Goal: Task Accomplishment & Management: Manage account settings

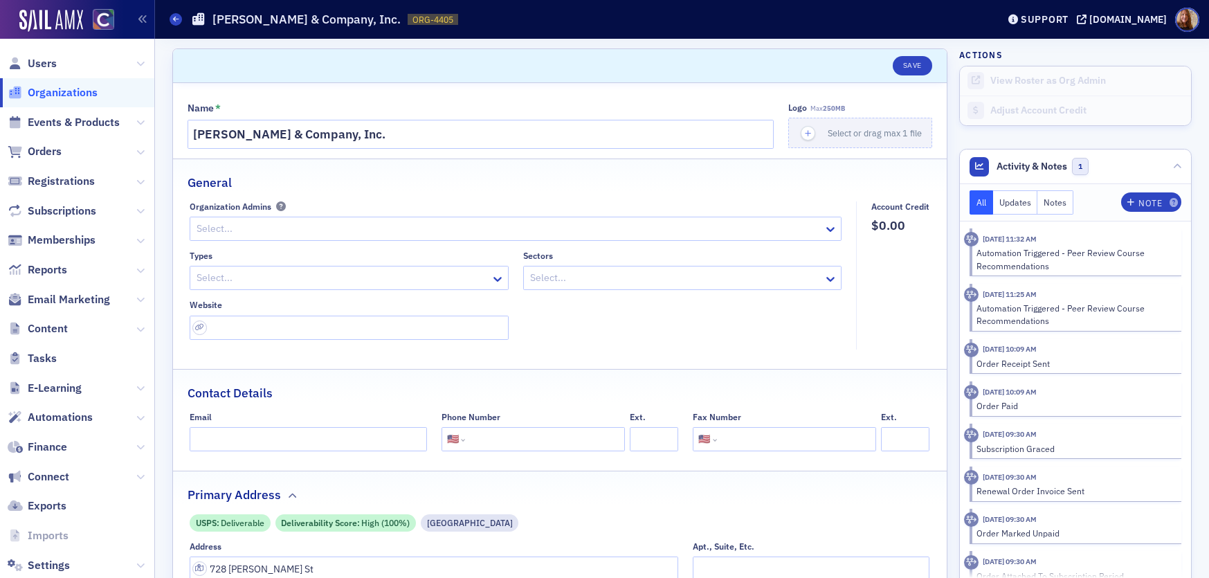
select select "US"
click at [37, 66] on span "Users" at bounding box center [42, 63] width 29 height 15
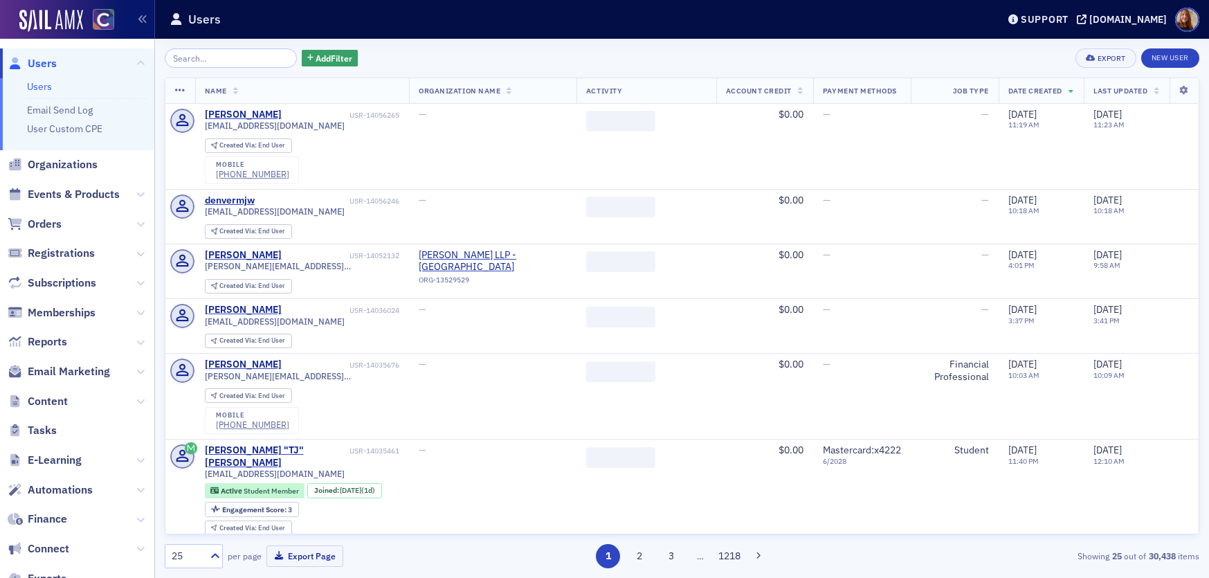
click at [203, 66] on input "search" at bounding box center [231, 57] width 132 height 19
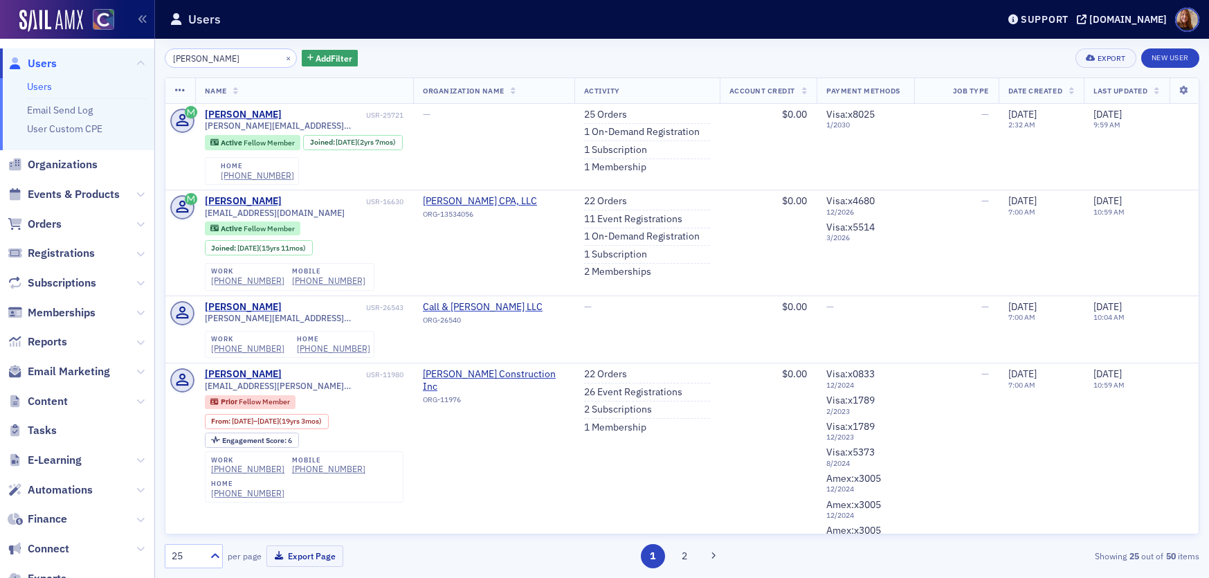
type input "troy wells"
click at [278, 123] on span "troy@blackhawkaccounting.com" at bounding box center [304, 125] width 199 height 10
drag, startPoint x: 428, startPoint y: 53, endPoint x: 441, endPoint y: 52, distance: 12.5
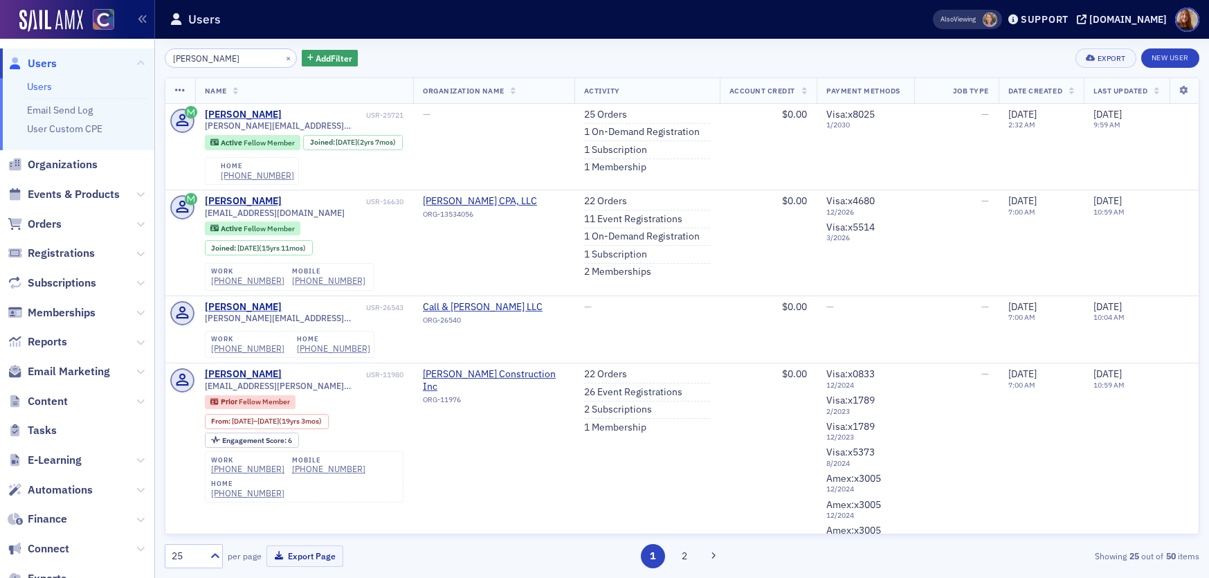
click at [428, 53] on div "troy wells × Add Filter Export New User" at bounding box center [682, 57] width 1035 height 19
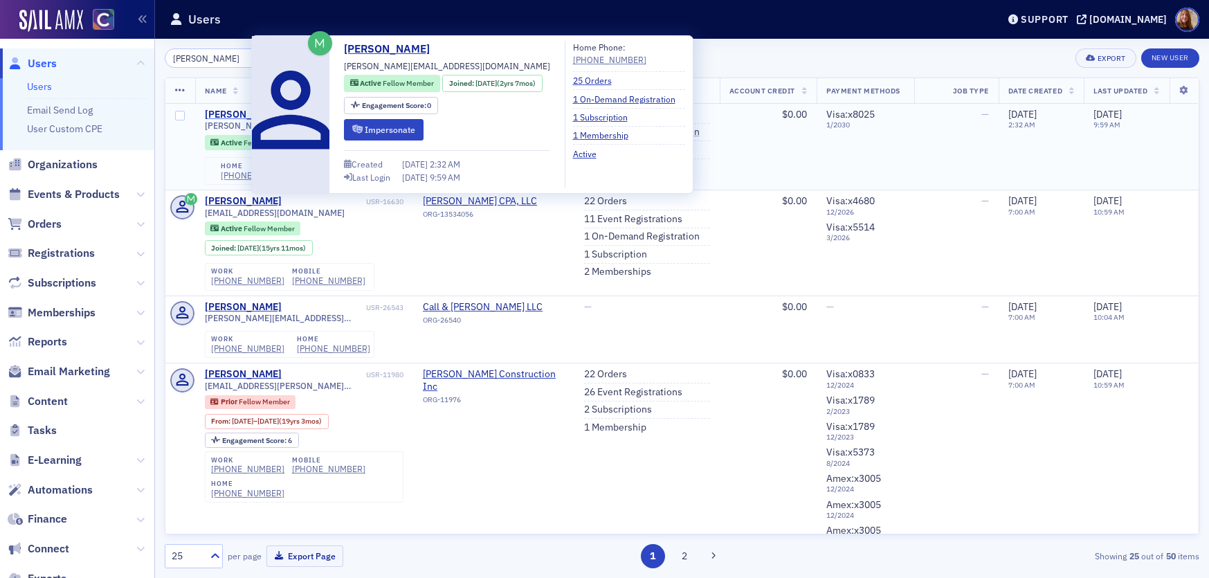
click at [228, 114] on div "Troy Wells" at bounding box center [243, 115] width 77 height 12
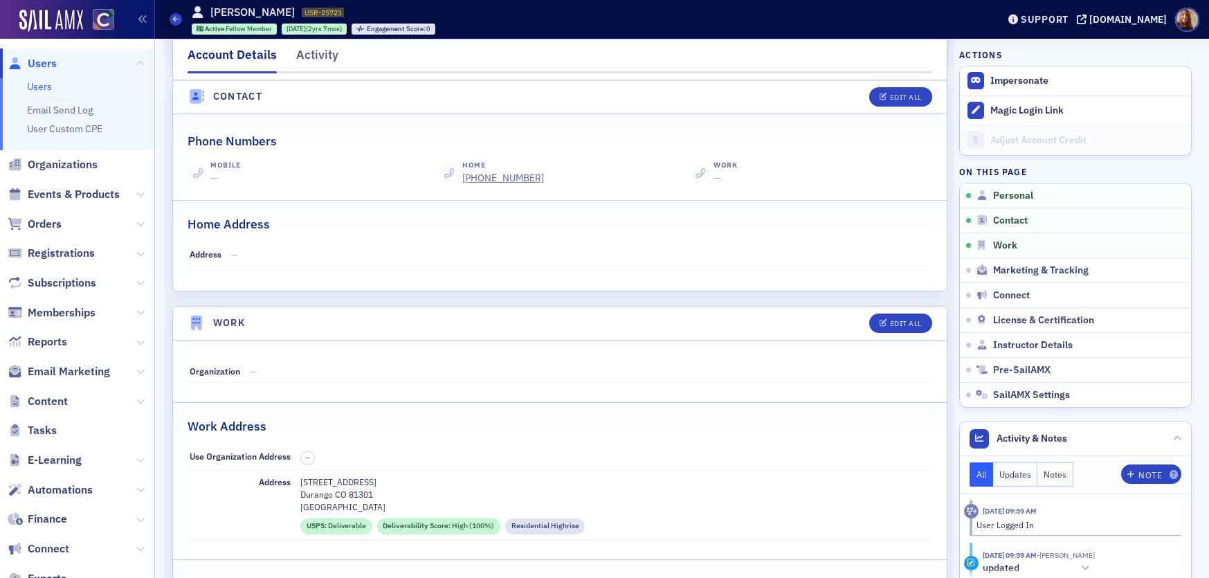
scroll to position [590, 0]
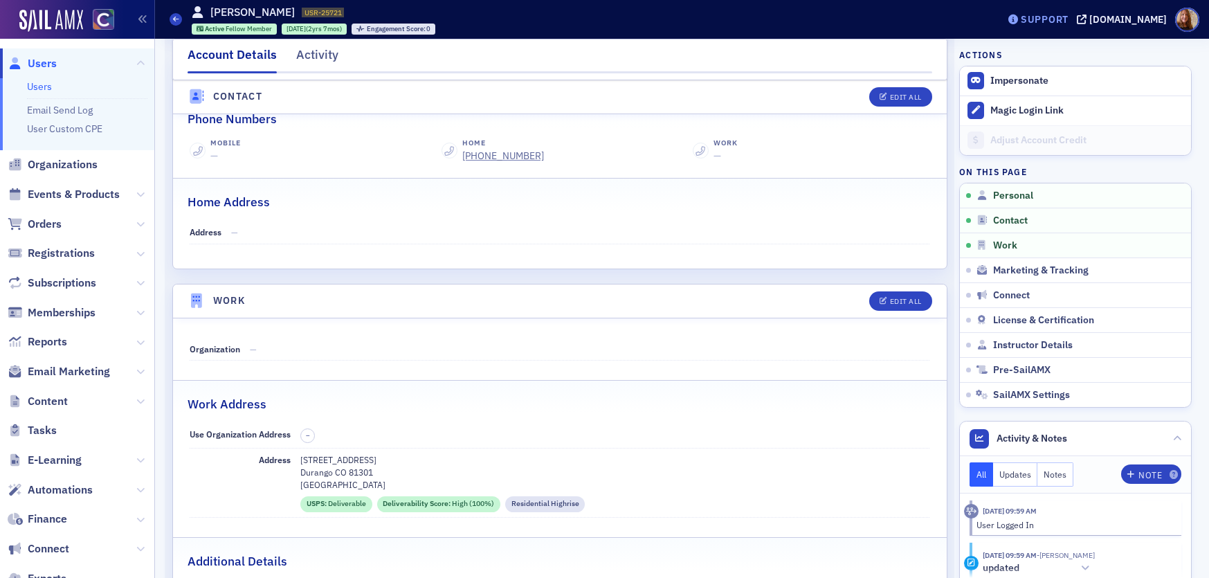
click at [1069, 16] on div "Support" at bounding box center [1045, 19] width 48 height 12
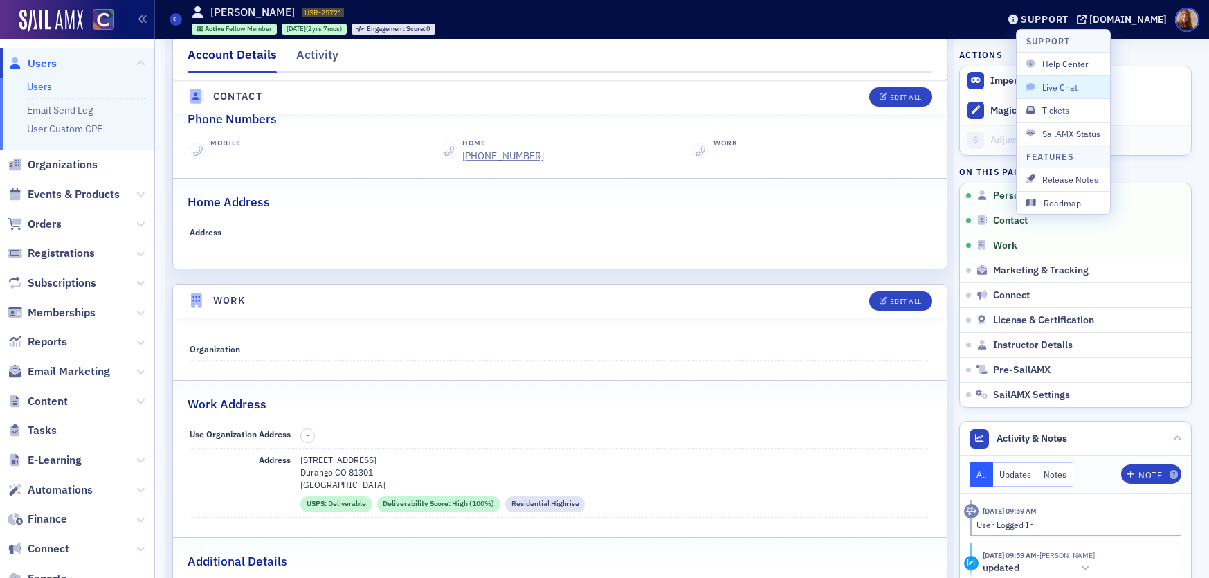
click at [1062, 84] on span "Live Chat" at bounding box center [1063, 87] width 74 height 12
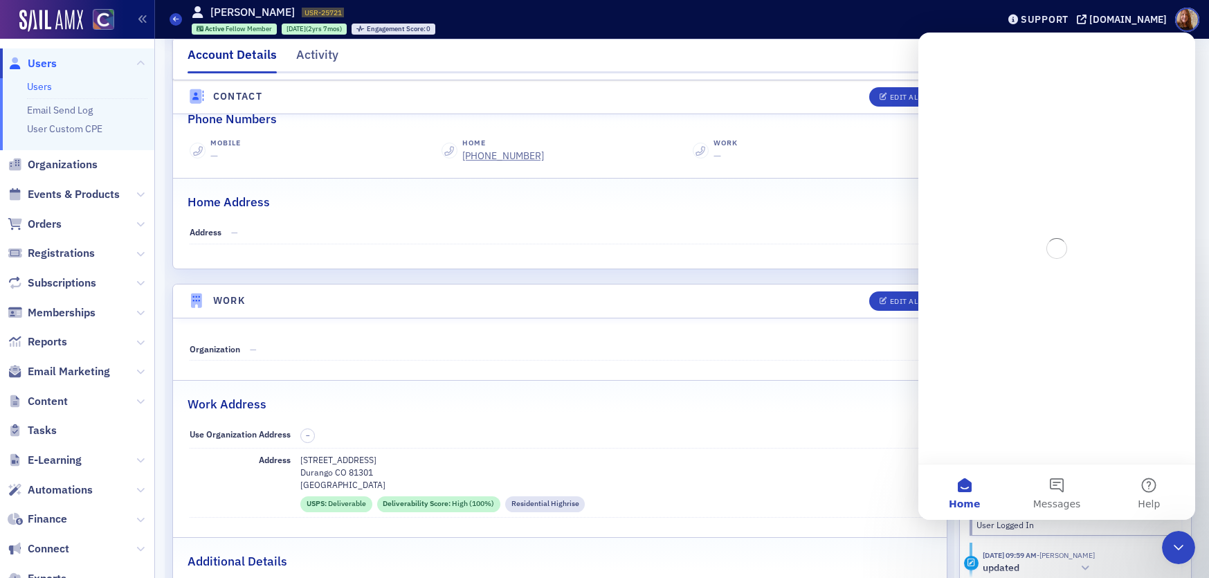
scroll to position [0, 0]
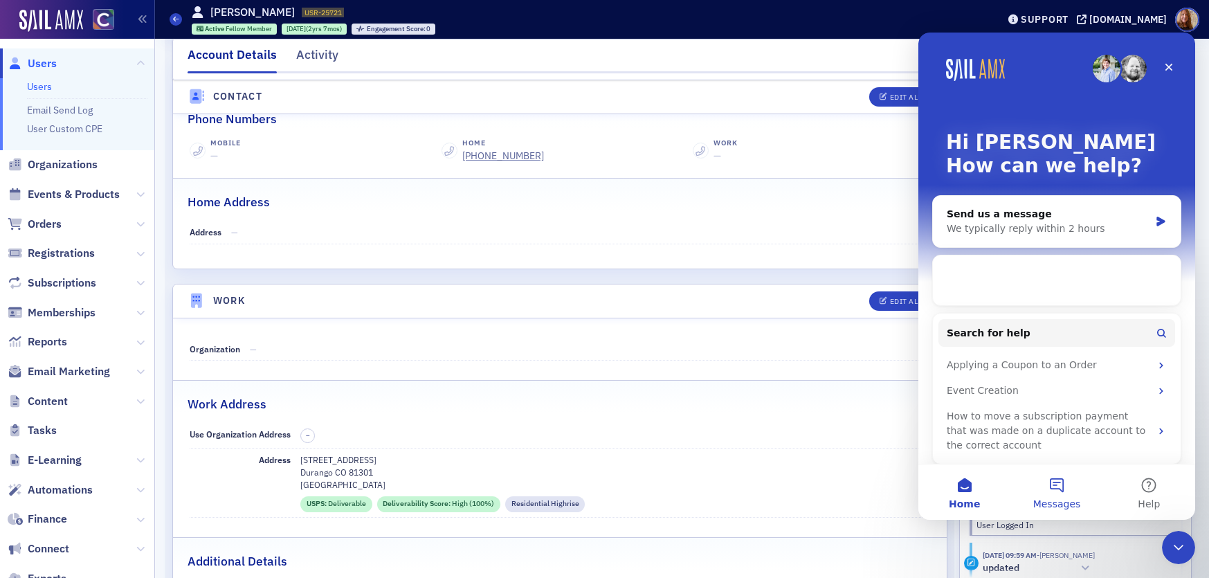
click at [1059, 494] on button "Messages" at bounding box center [1057, 491] width 92 height 55
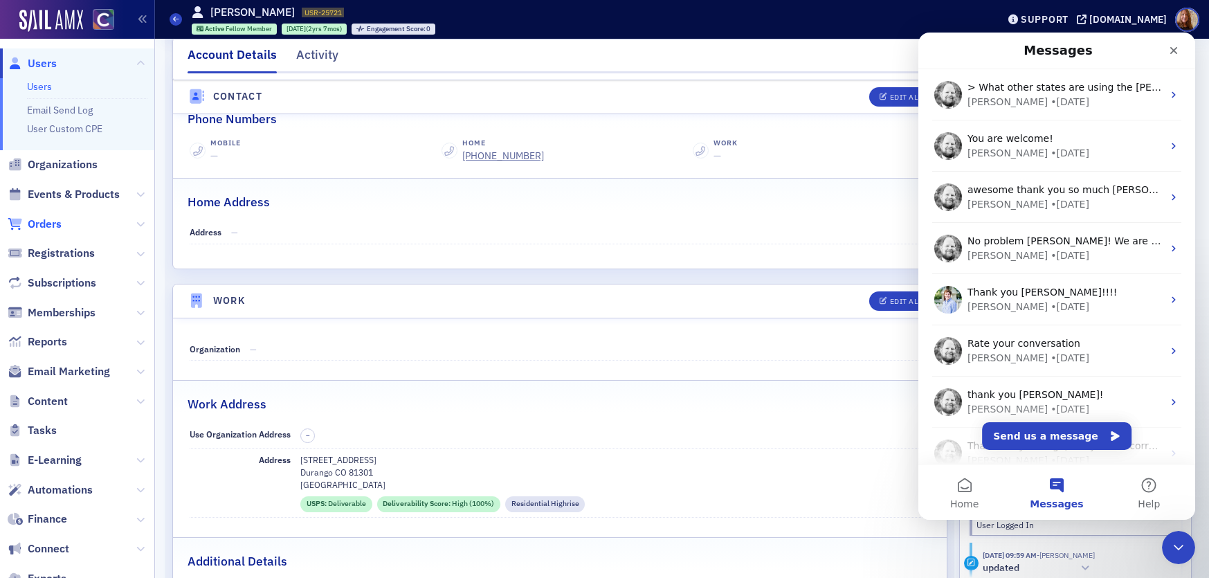
click at [44, 230] on span "Orders" at bounding box center [45, 224] width 34 height 15
click at [47, 227] on li "Orders" at bounding box center [77, 224] width 154 height 30
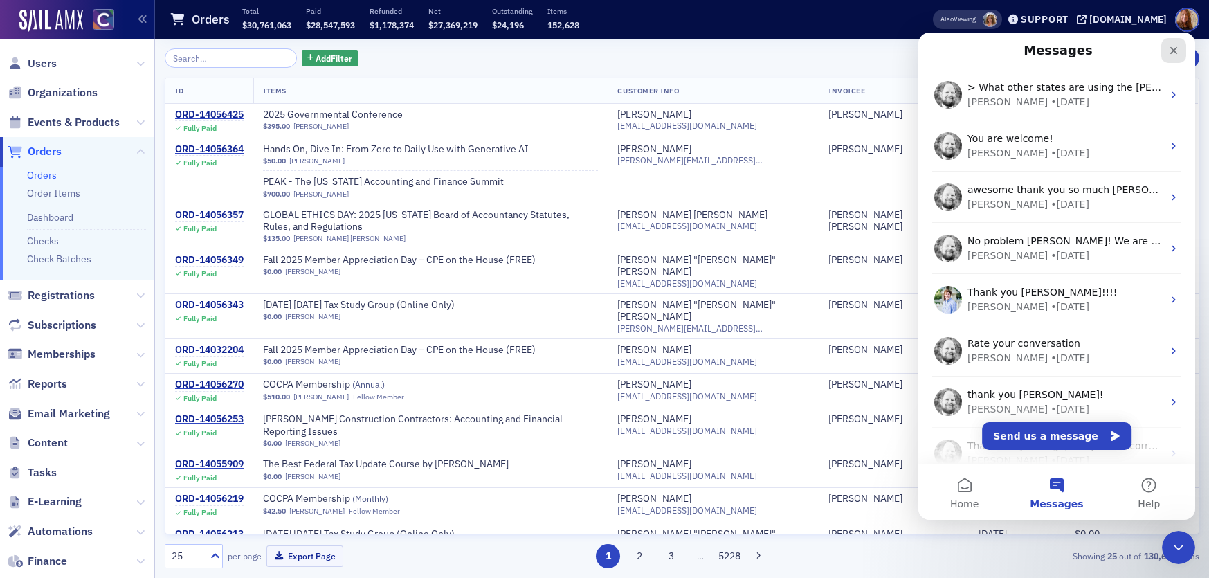
click at [1178, 51] on icon "Close" at bounding box center [1173, 50] width 11 height 11
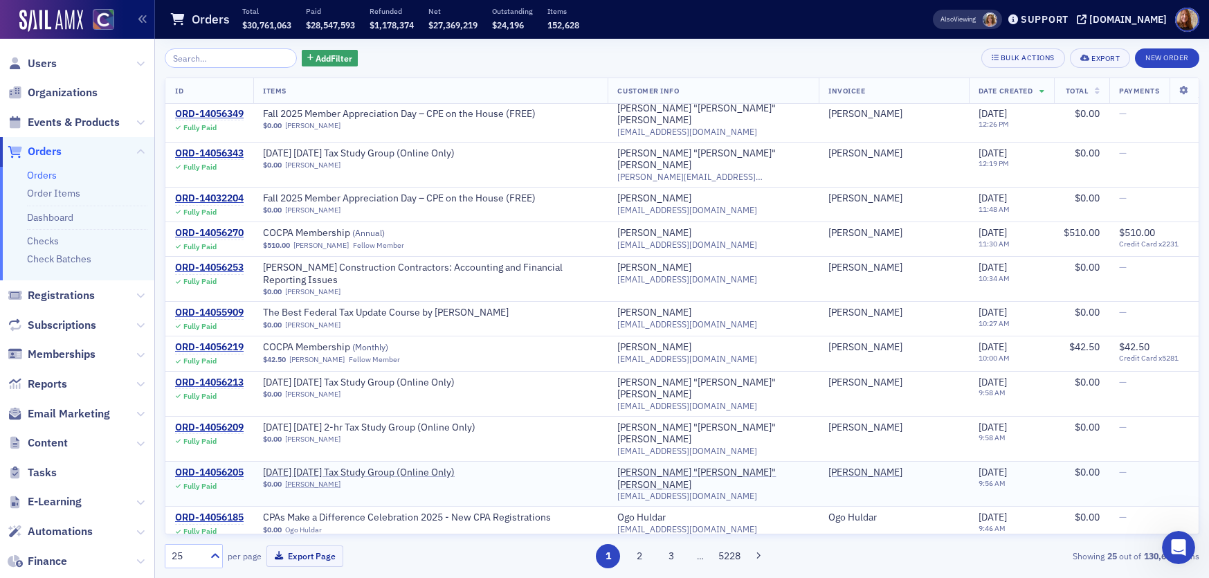
scroll to position [154, 0]
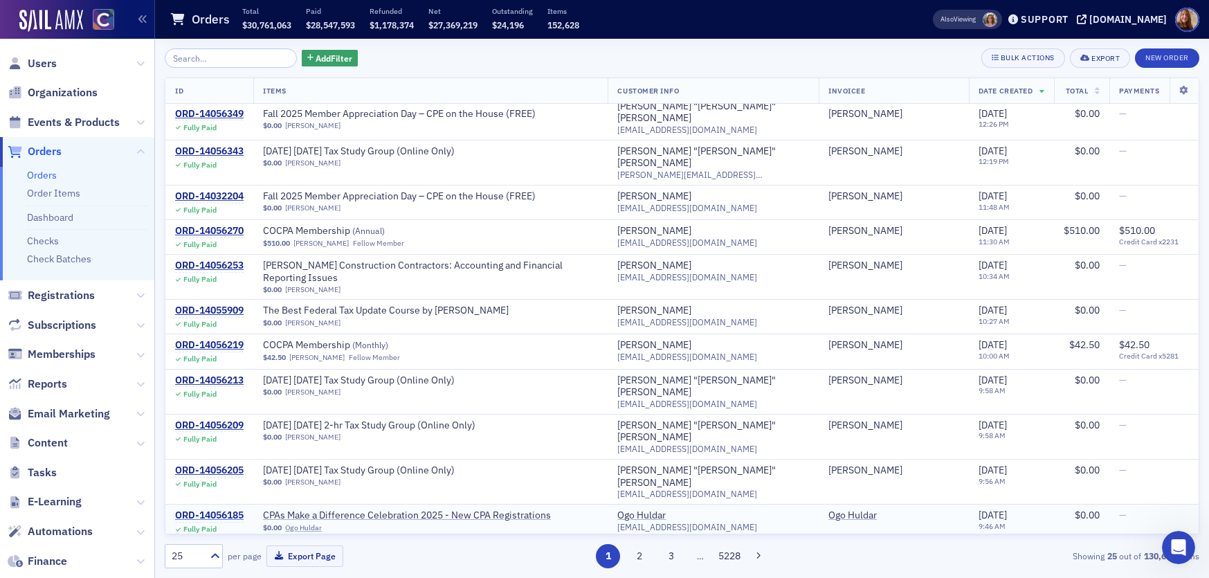
click at [217, 509] on div "ORD-14056185" at bounding box center [209, 515] width 69 height 12
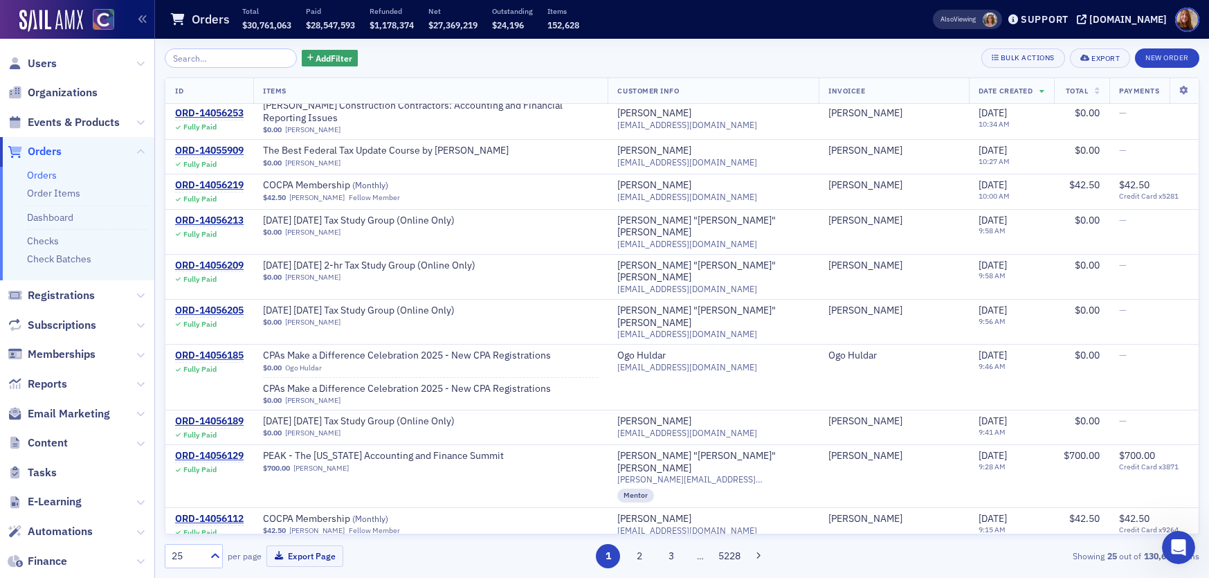
scroll to position [286, 0]
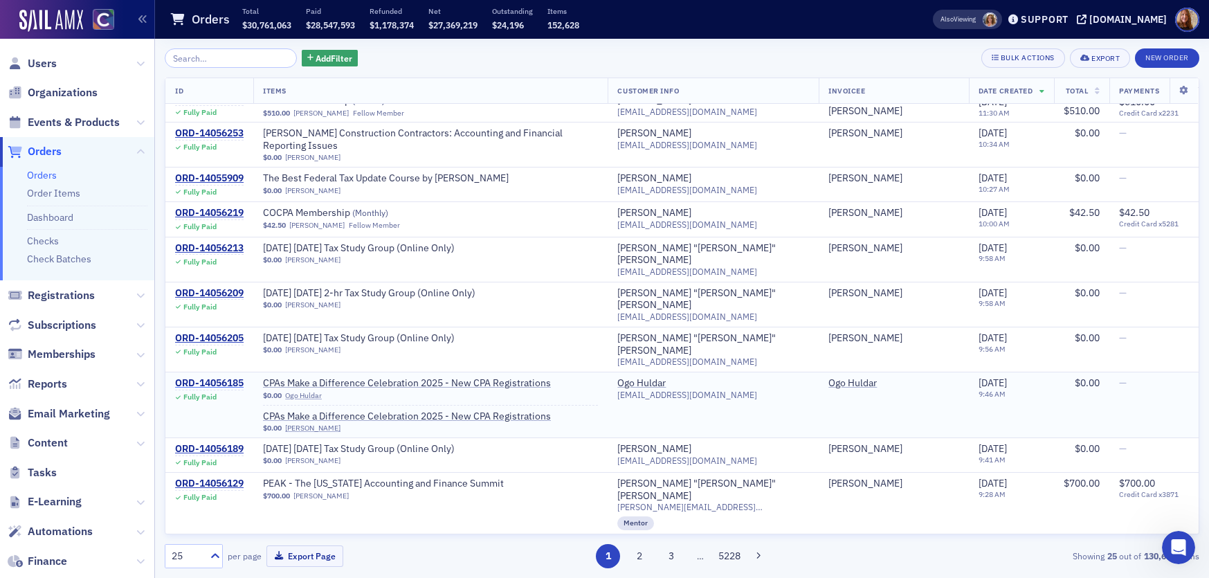
click at [222, 377] on div "ORD-14056185" at bounding box center [209, 383] width 69 height 12
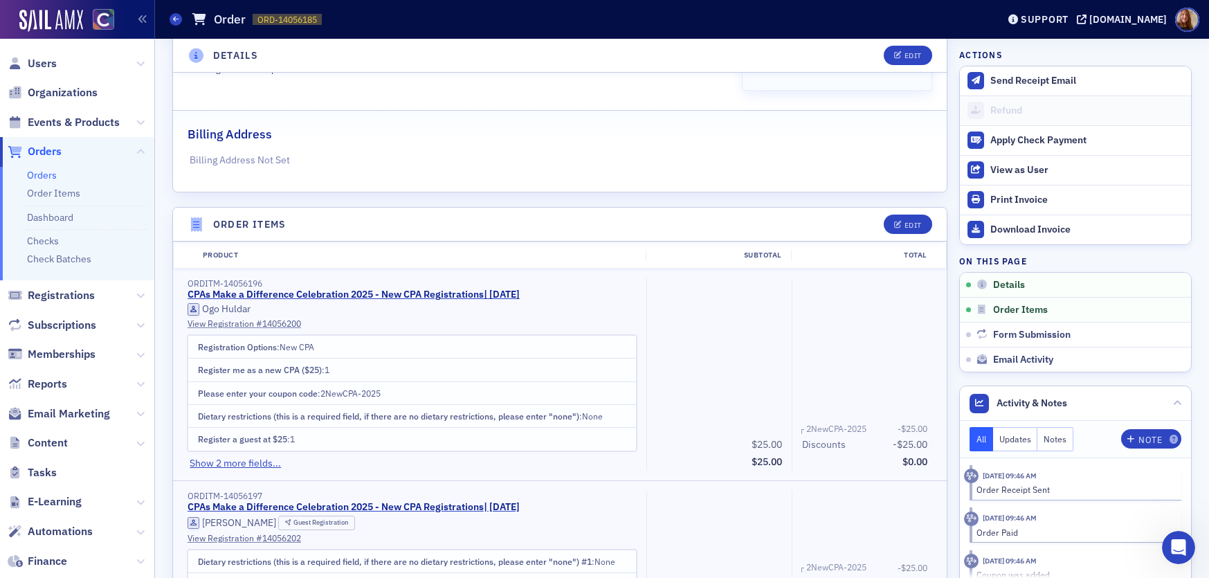
scroll to position [265, 0]
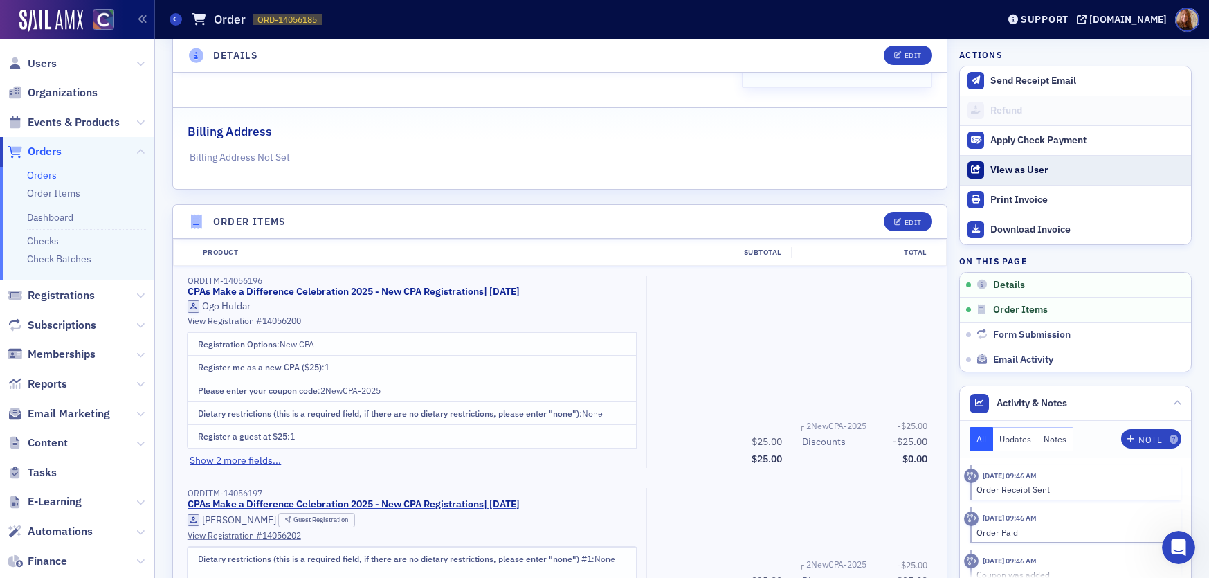
click at [1018, 172] on div "View as User" at bounding box center [1087, 170] width 194 height 12
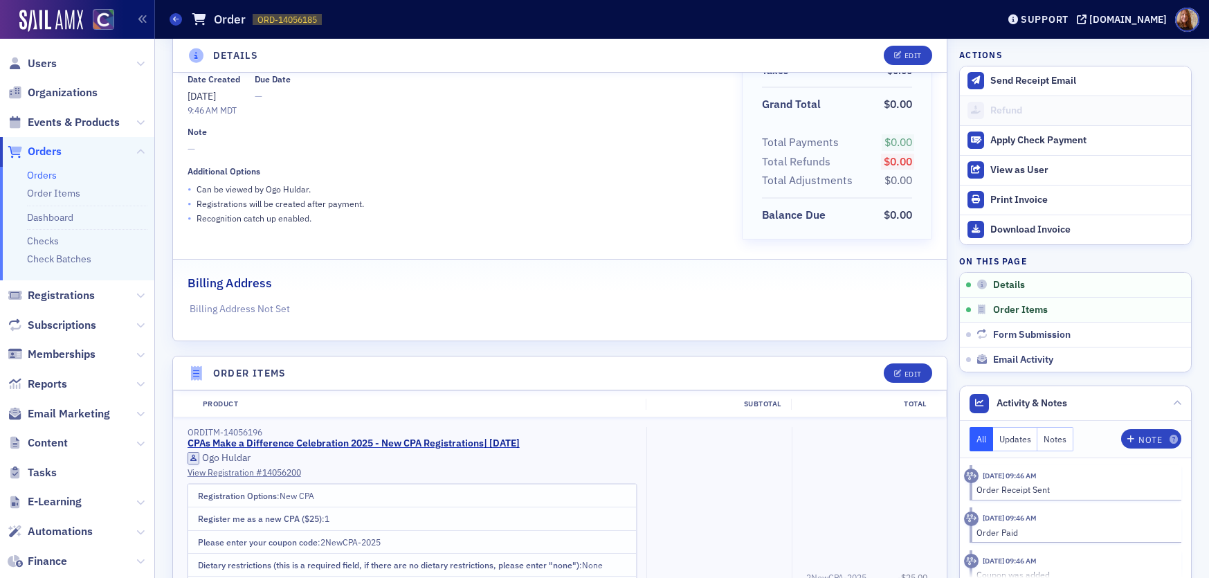
scroll to position [210, 0]
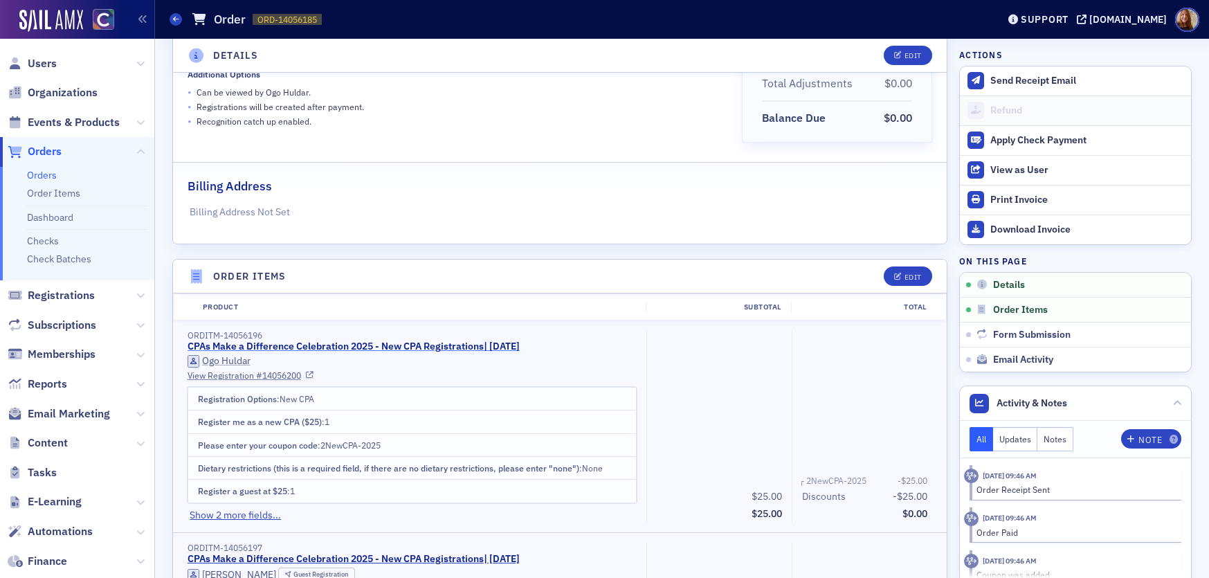
click at [446, 347] on link "CPAs Make a Difference Celebration 2025 - New CPA Registrations | 11/13/2025" at bounding box center [354, 347] width 332 height 12
click at [59, 119] on span "Events & Products" at bounding box center [74, 122] width 92 height 15
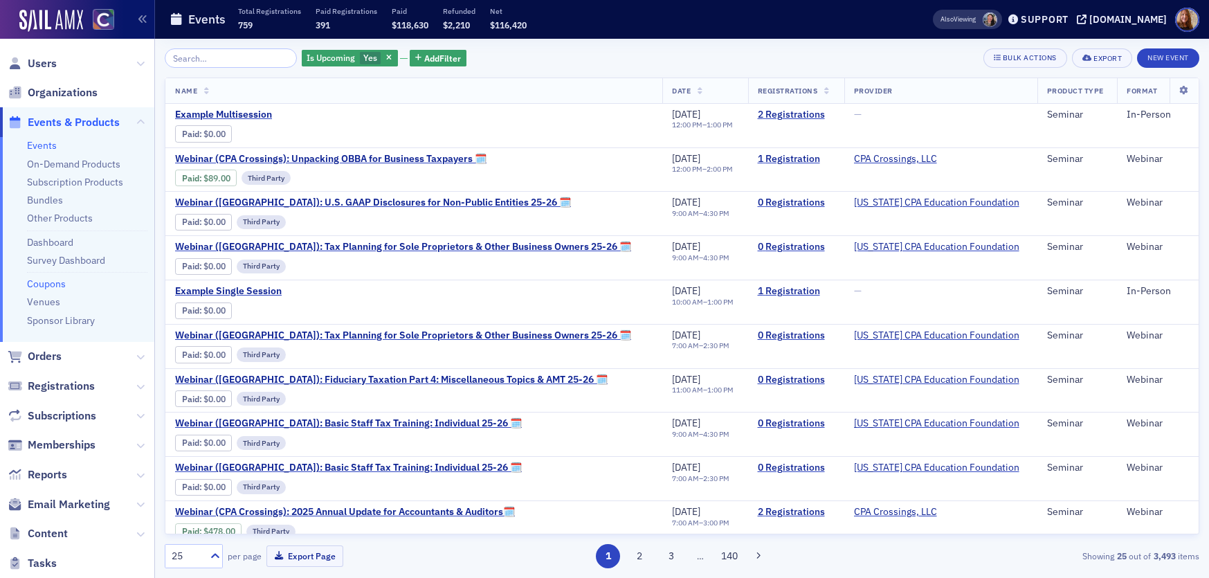
click at [59, 288] on link "Coupons" at bounding box center [46, 284] width 39 height 12
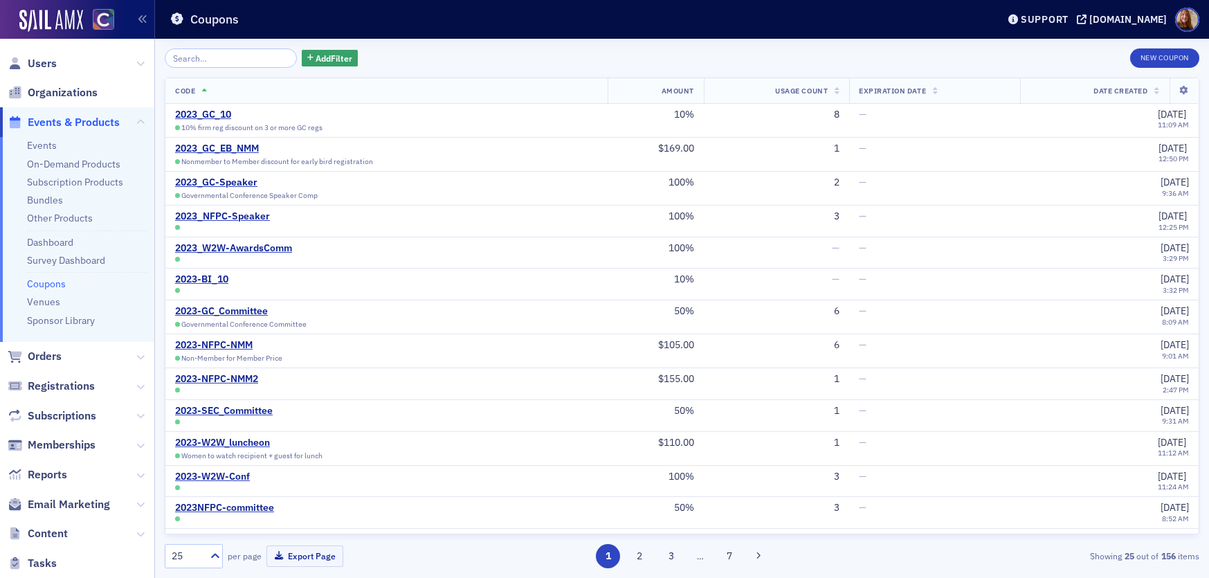
click at [227, 56] on input "search" at bounding box center [231, 57] width 132 height 19
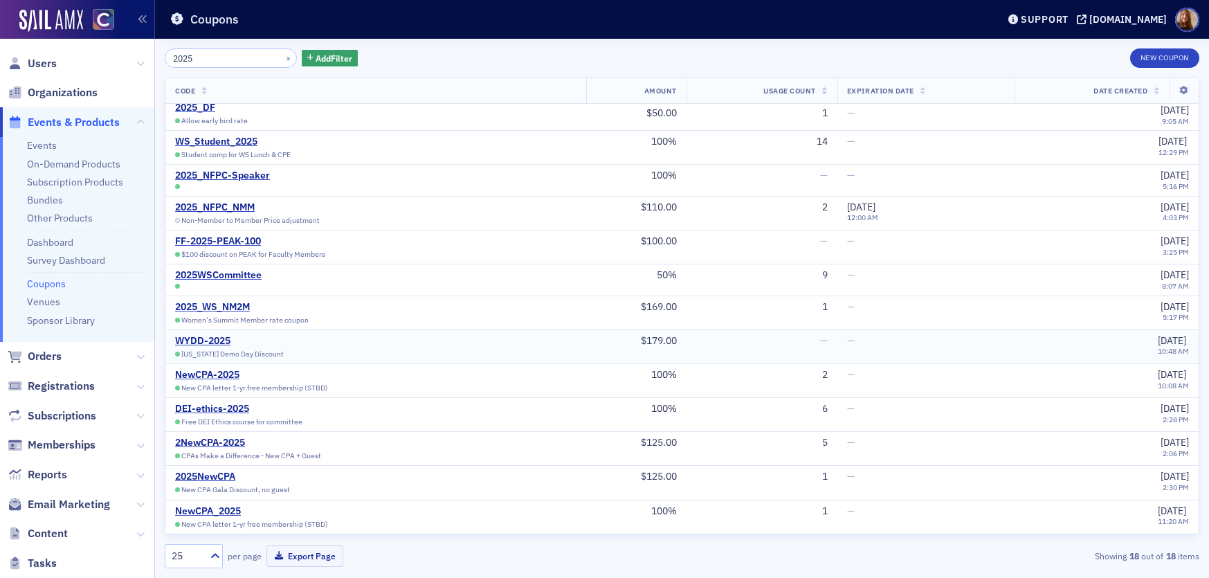
scroll to position [98, 0]
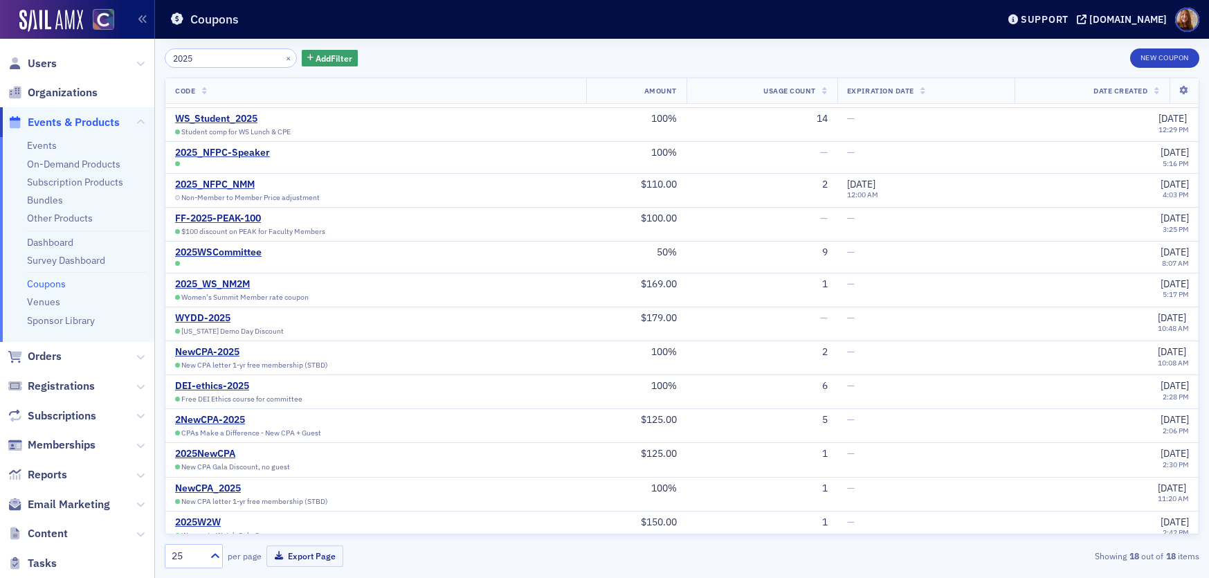
type input "2025"
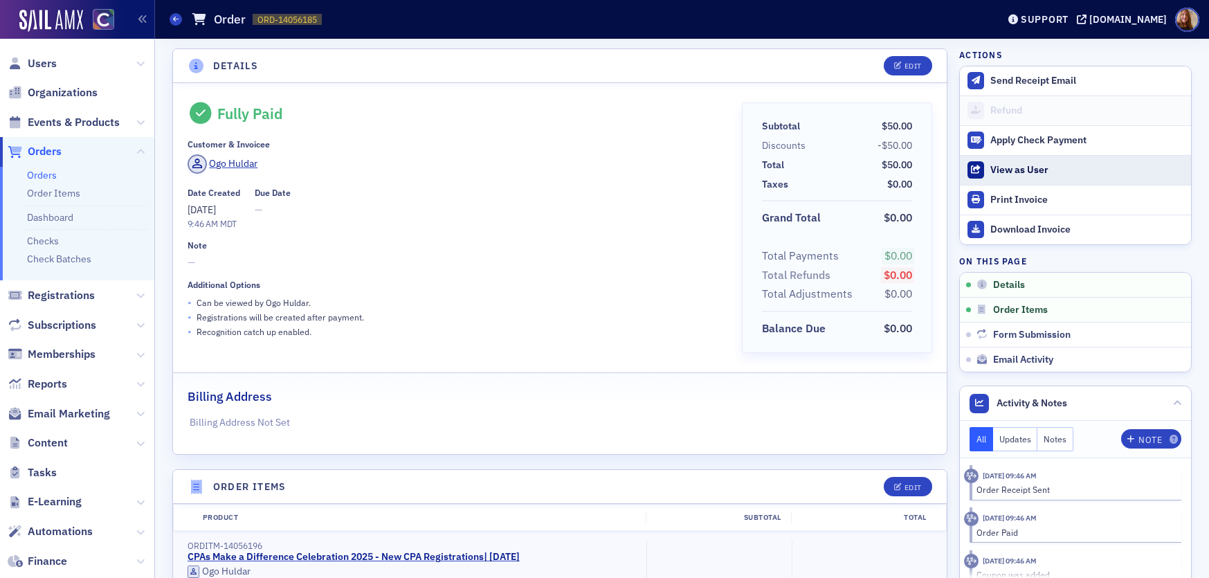
click at [1012, 169] on div "View as User" at bounding box center [1087, 170] width 194 height 12
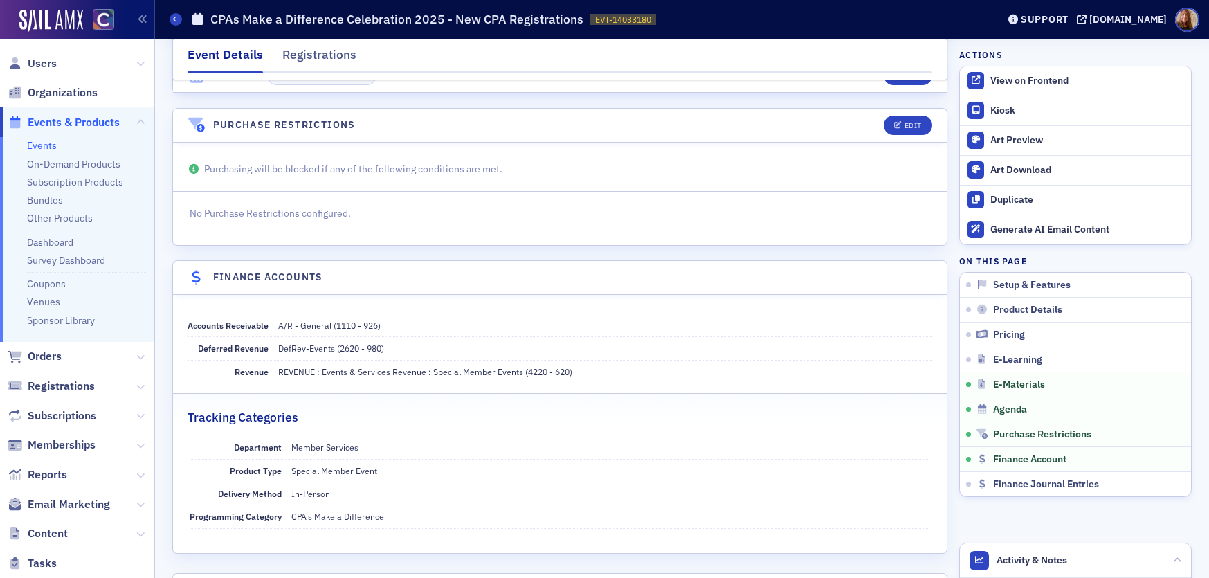
scroll to position [2054, 0]
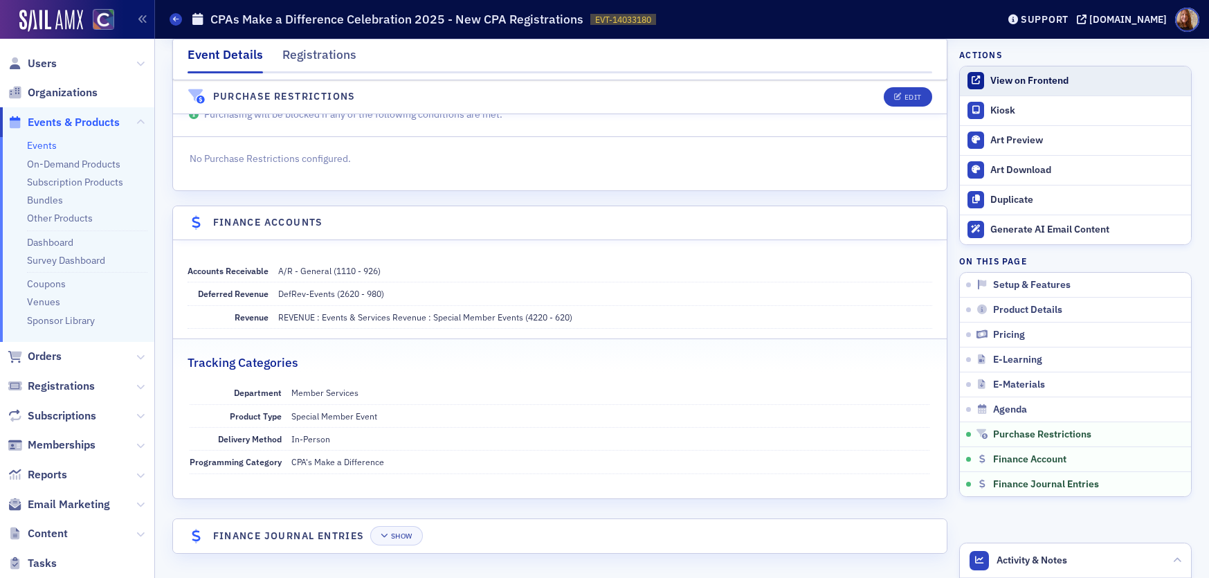
click at [1036, 78] on div "View on Frontend" at bounding box center [1087, 81] width 194 height 12
click at [40, 280] on link "Coupons" at bounding box center [46, 284] width 39 height 12
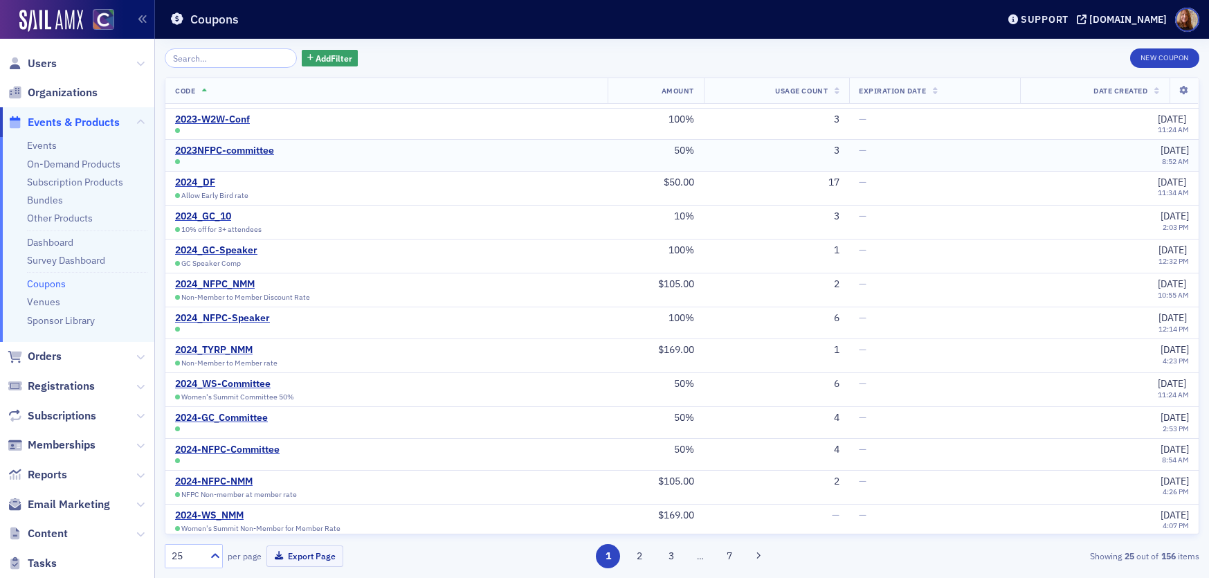
scroll to position [395, 0]
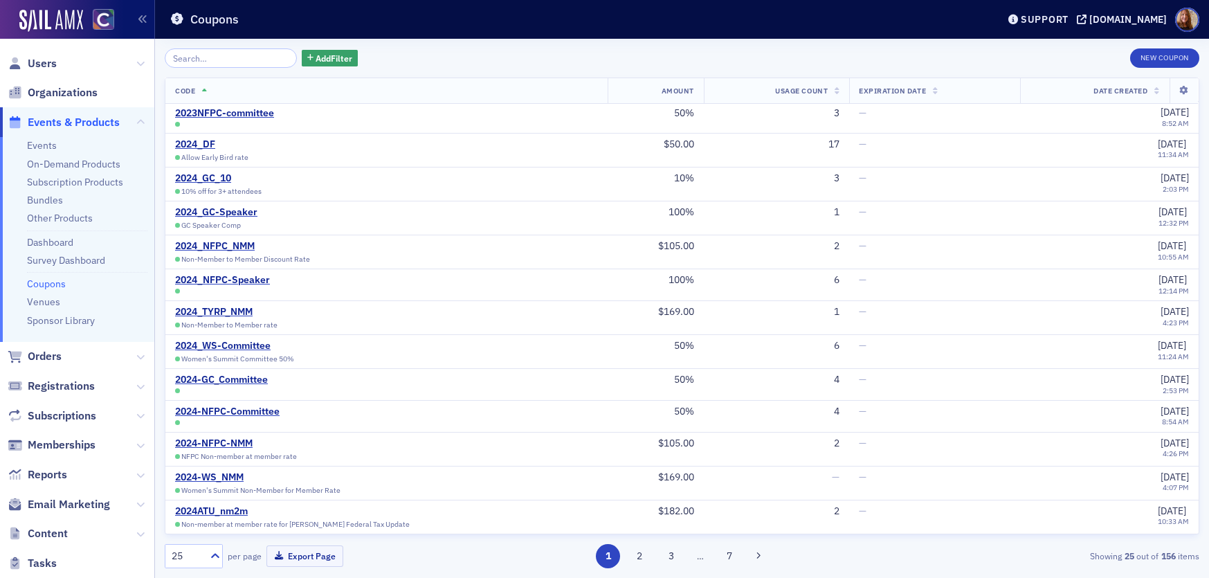
click at [210, 53] on input "search" at bounding box center [231, 57] width 132 height 19
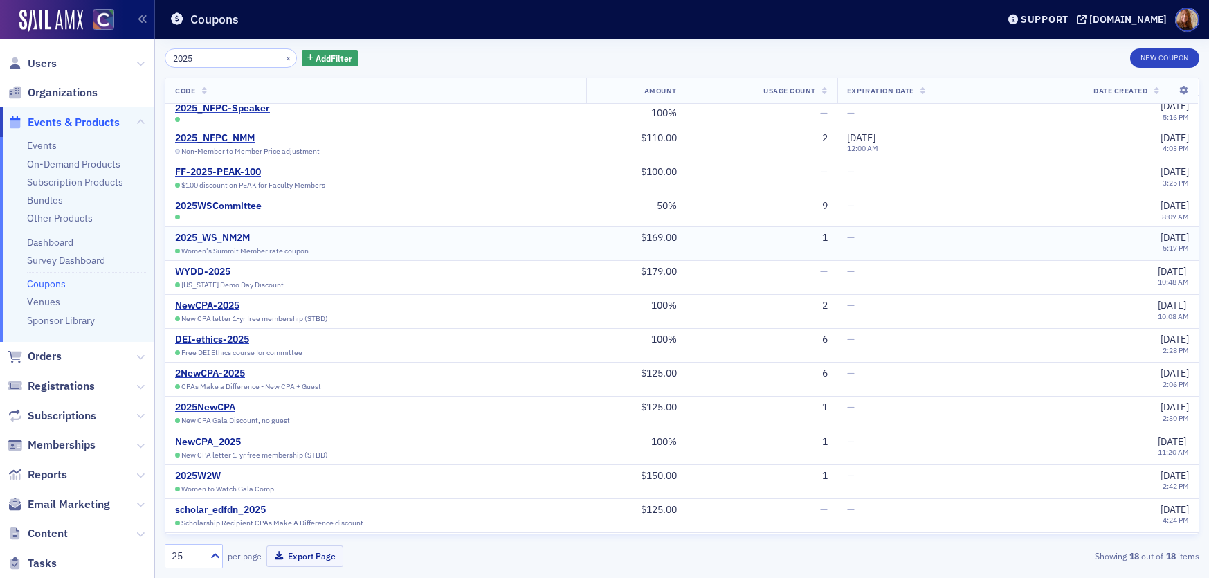
scroll to position [177, 0]
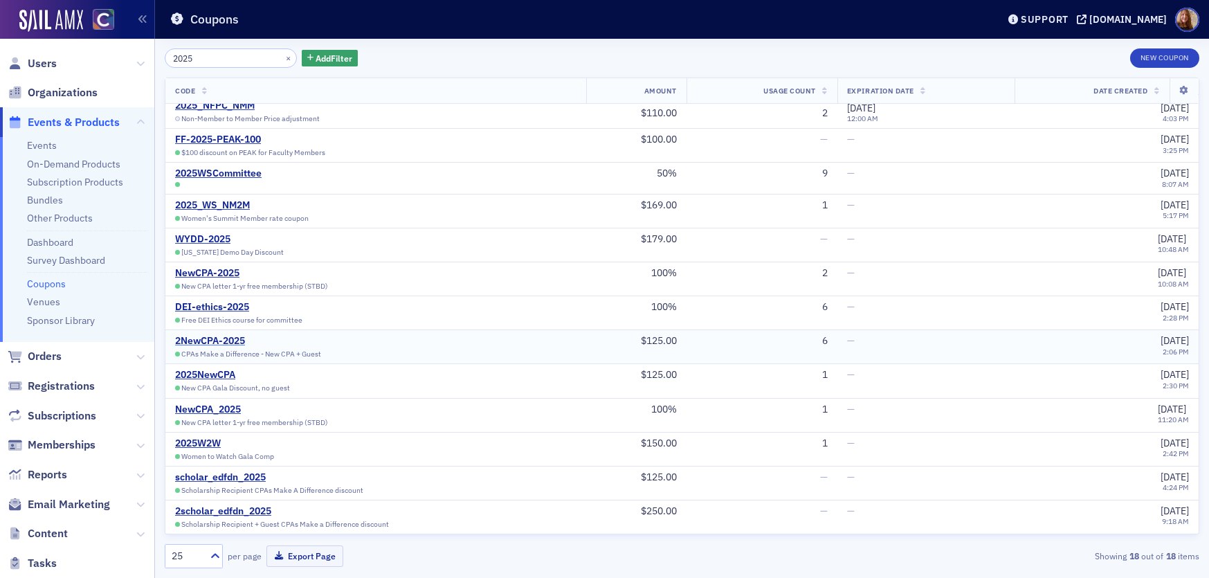
type input "2025"
click at [219, 341] on div "2NewCPA-2025" at bounding box center [248, 341] width 146 height 12
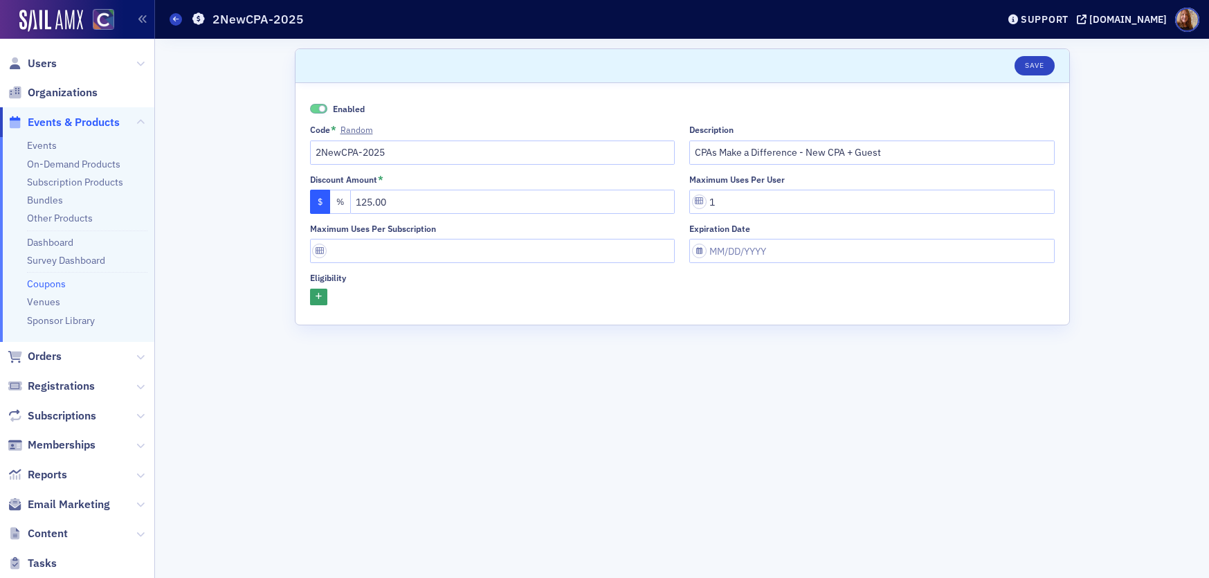
click at [873, 389] on form "Scroll to Save Enabled Code * Random 2NewCPA-2025 Description CPAs Make a Diffe…" at bounding box center [682, 308] width 775 height 520
click at [1088, 381] on div "Scroll to Save Enabled Code * Random 2NewCPA-2025 Description CPAs Make a Diffe…" at bounding box center [682, 308] width 1035 height 539
click at [758, 371] on form "Scroll to Save Enabled Code * Random 2NewCPA-2025 Description CPAs Make a Diffe…" at bounding box center [682, 308] width 775 height 520
click at [743, 391] on form "Scroll to Save Enabled Code * Random 2NewCPA-2025 Description CPAs Make a Diffe…" at bounding box center [682, 308] width 775 height 520
click at [1132, 383] on div "Scroll to Save Enabled Code * Random 2NewCPA-2025 Description CPAs Make a Diffe…" at bounding box center [682, 308] width 1035 height 539
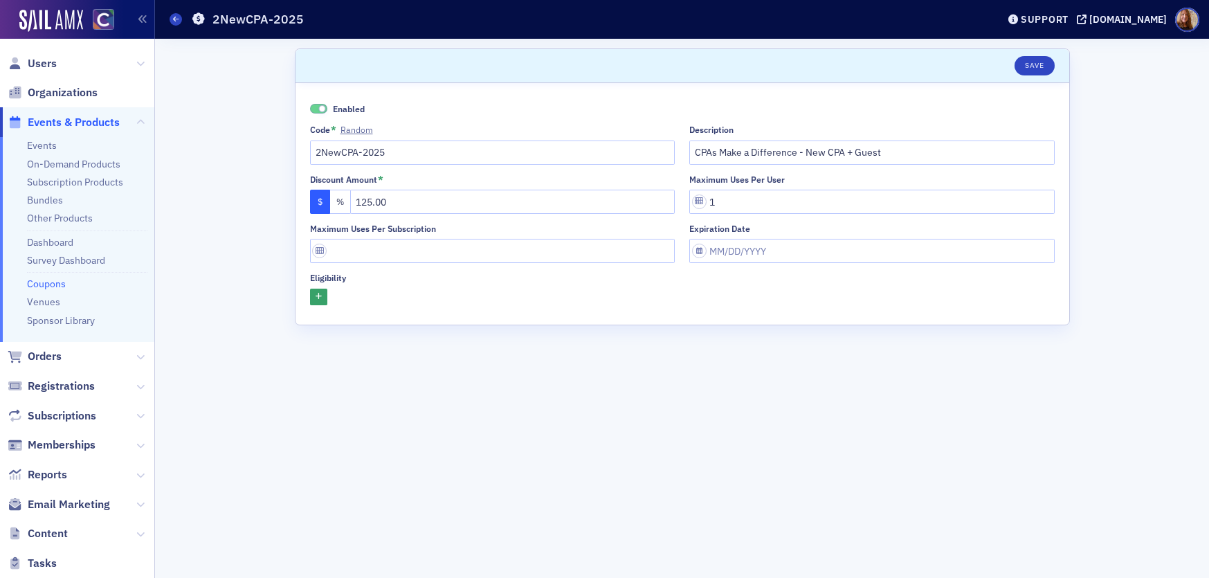
click at [909, 402] on form "Scroll to Save Enabled Code * Random 2NewCPA-2025 Description CPAs Make a Diffe…" at bounding box center [682, 308] width 775 height 520
click at [377, 201] on input "125.00" at bounding box center [512, 202] width 325 height 24
click at [316, 295] on icon "button" at bounding box center [319, 297] width 6 height 8
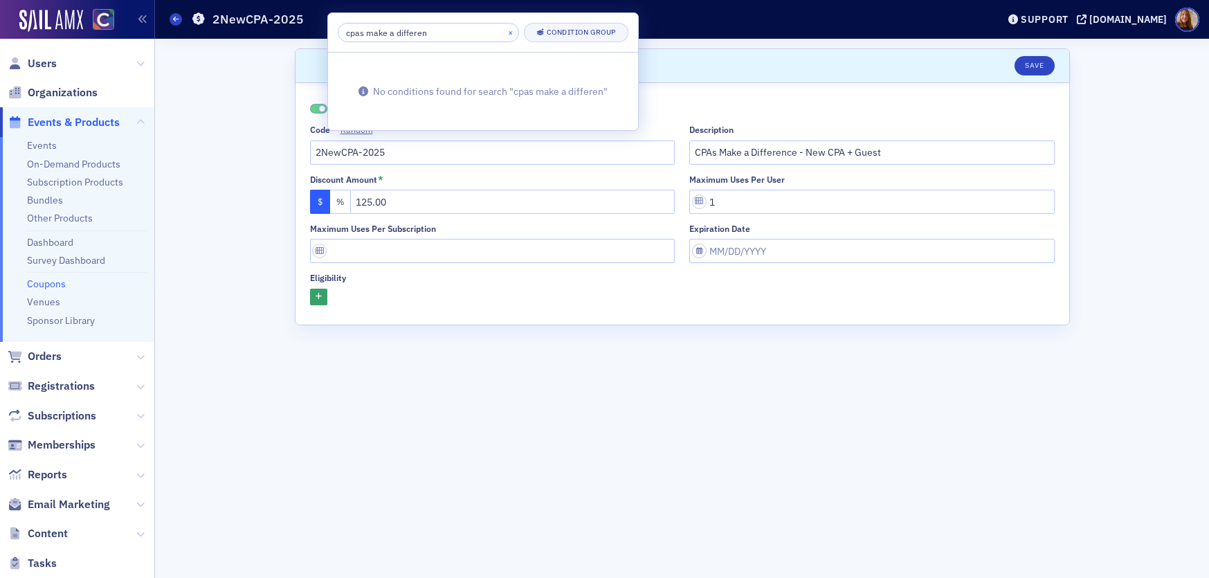
type input "cpas make a differen"
click at [505, 33] on button "×" at bounding box center [511, 32] width 12 height 12
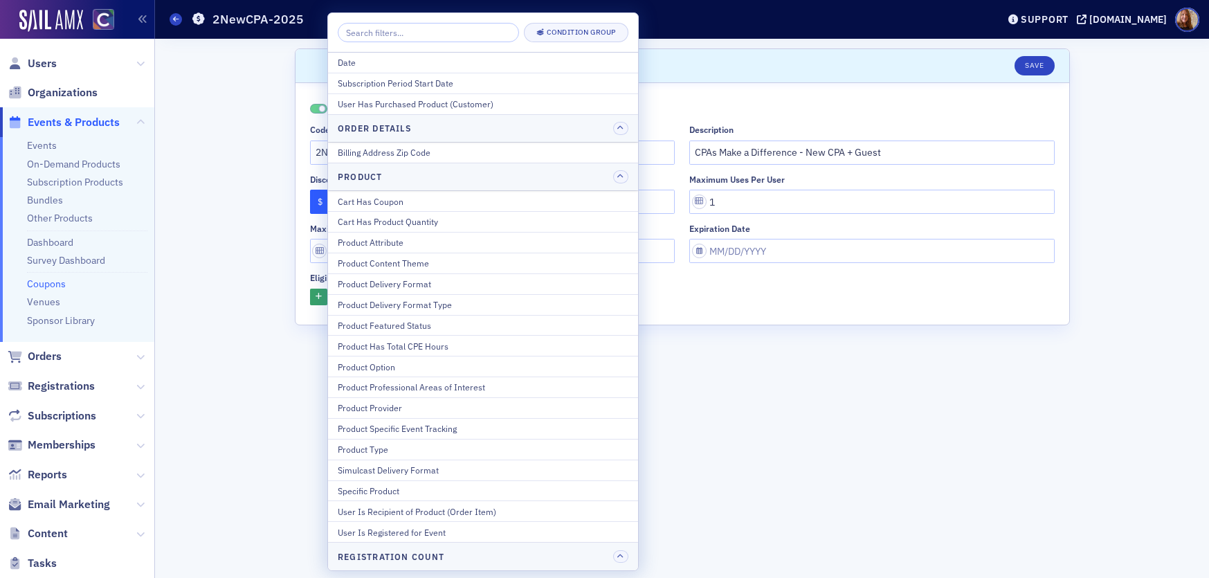
click at [858, 368] on form "Scroll to Save Enabled Code * Random 2NewCPA-2025 Description CPAs Make a Diffe…" at bounding box center [682, 308] width 775 height 520
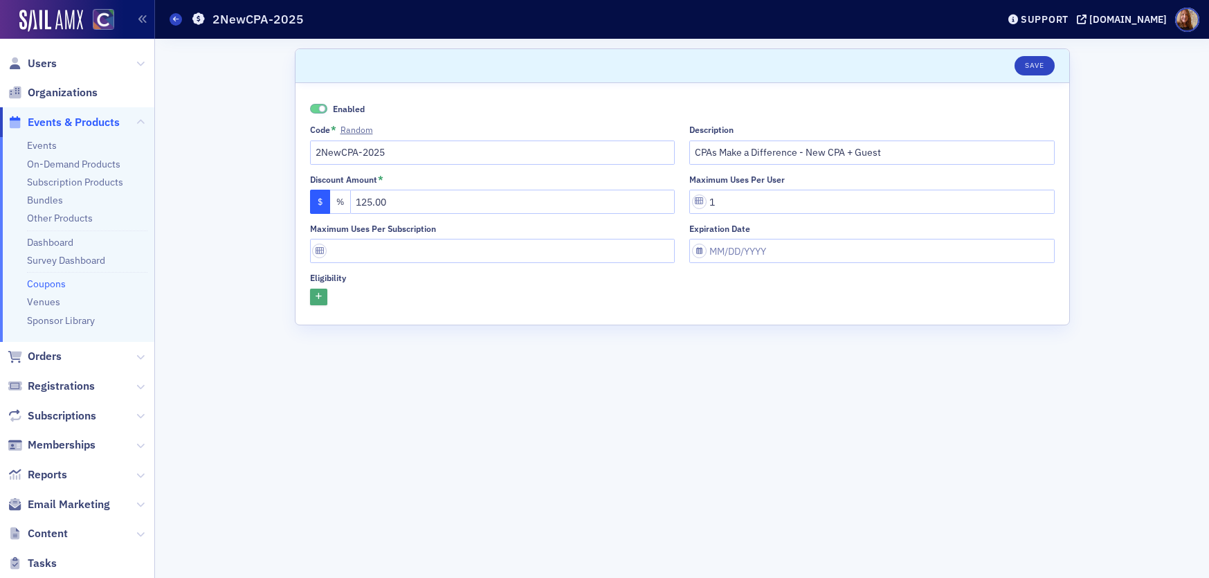
click at [316, 295] on icon "button" at bounding box center [319, 297] width 6 height 8
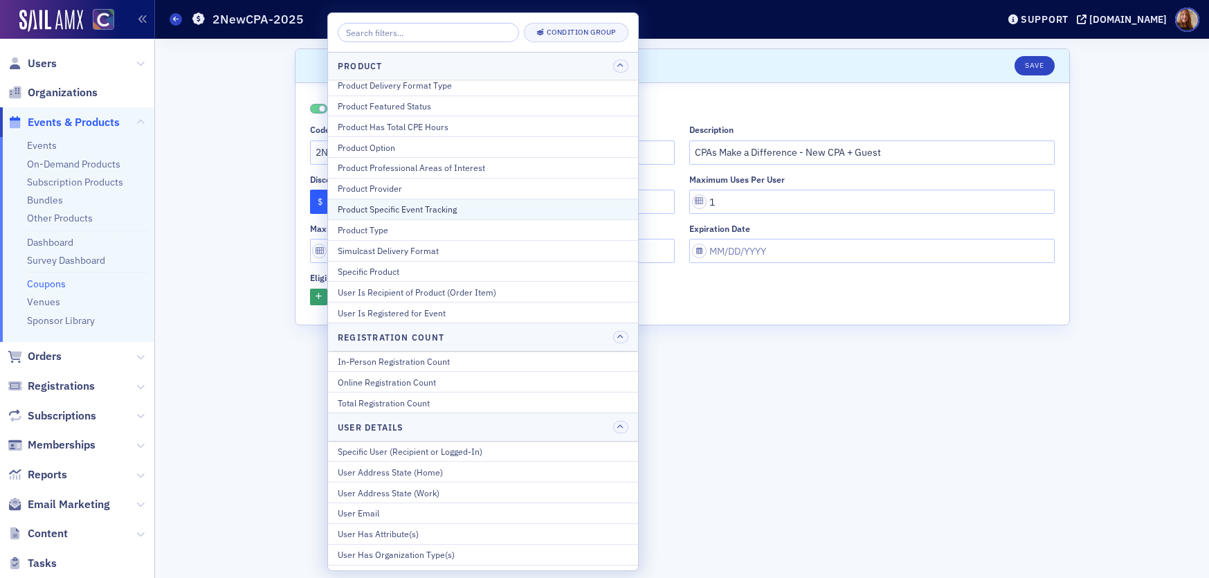
scroll to position [219, 0]
click at [386, 273] on div "Specific Product" at bounding box center [483, 272] width 291 height 12
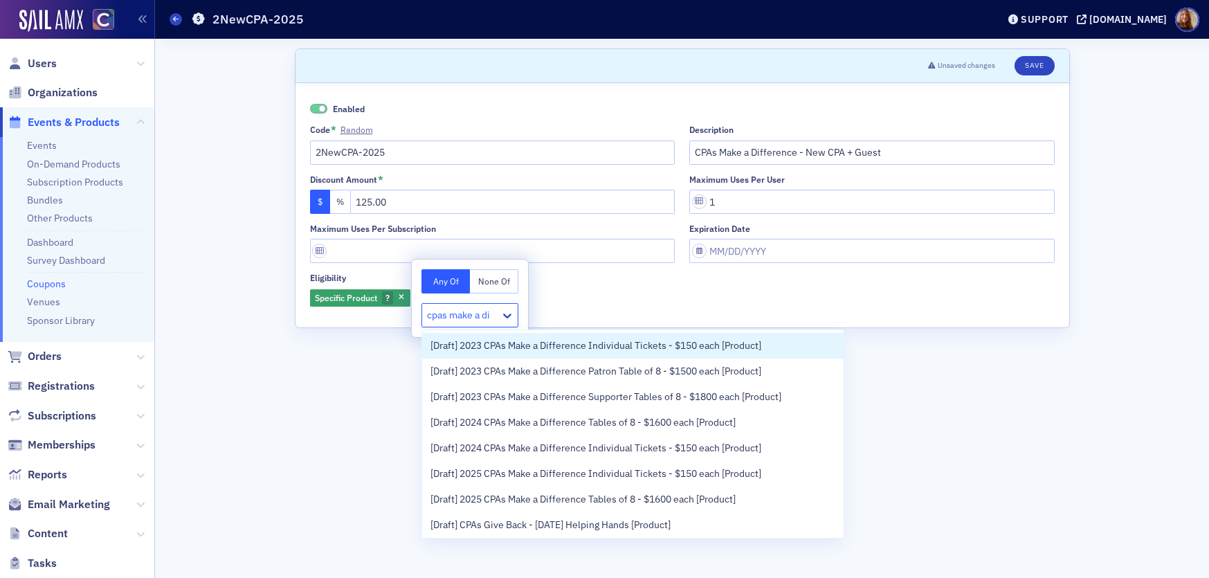
click at [427, 316] on input "cpas make a di" at bounding box center [459, 315] width 65 height 15
type input "2025 cpas make a di"
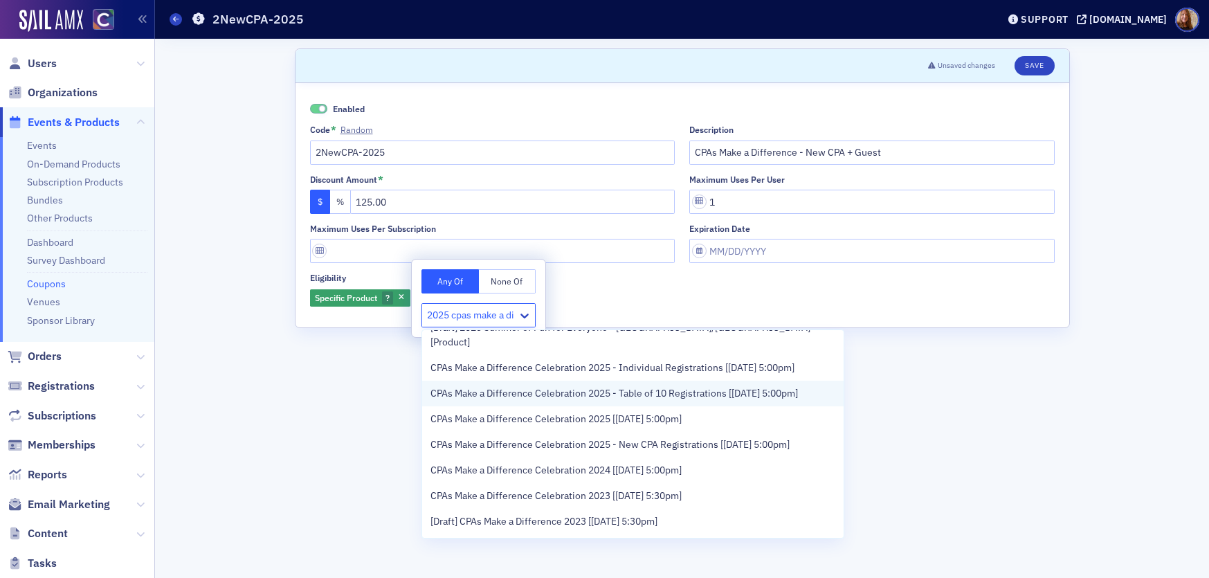
scroll to position [405, 0]
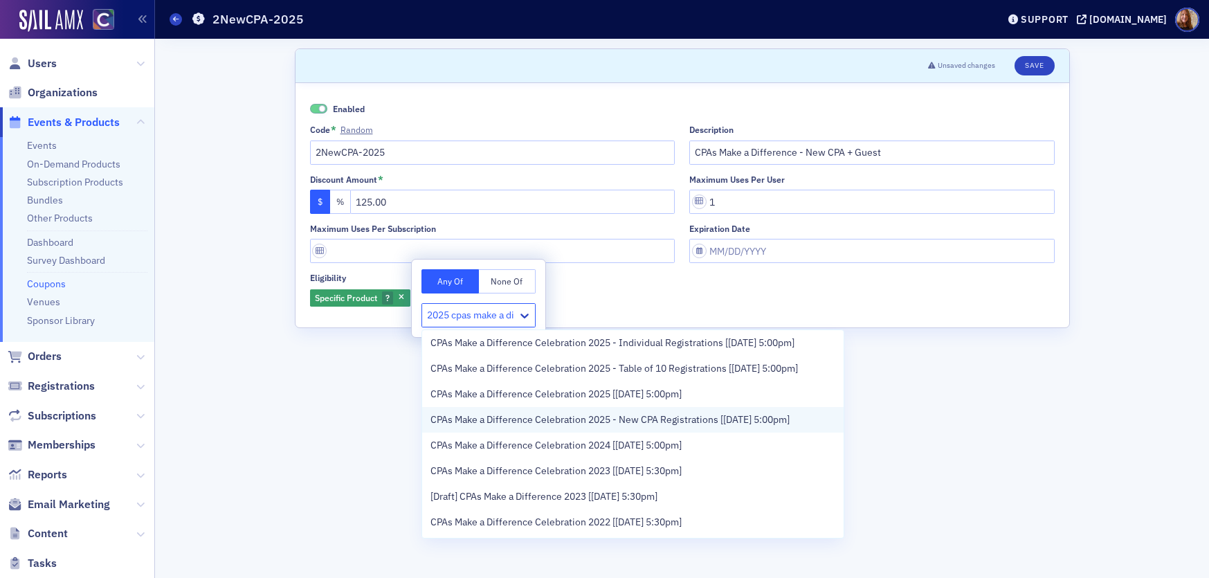
click at [517, 418] on span "CPAs Make a Difference Celebration 2025 - New CPA Registrations [11/13/2025 5:0…" at bounding box center [610, 420] width 359 height 15
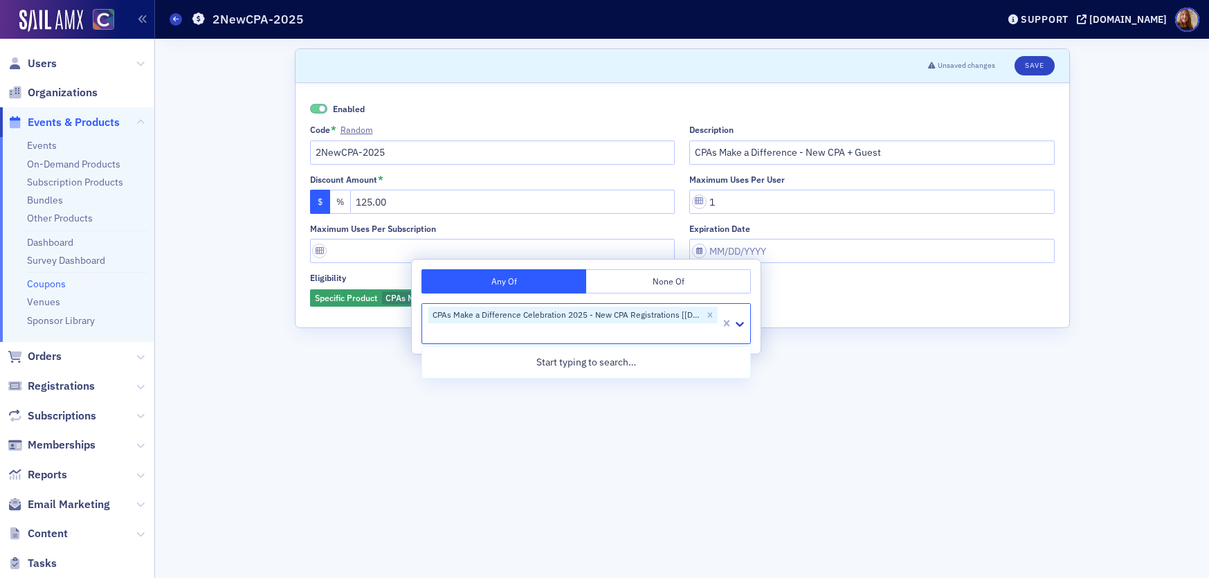
click at [838, 408] on form "Scroll to Unsaved changes Save Enabled Code * Random 2NewCPA-2025 Description C…" at bounding box center [682, 308] width 775 height 520
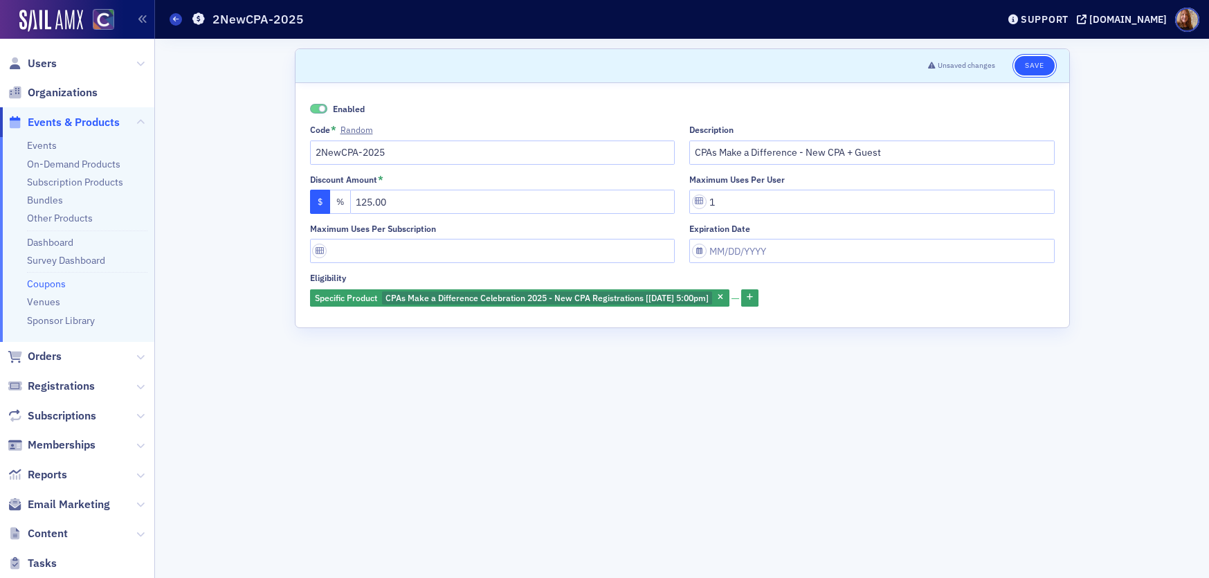
click at [1031, 69] on button "Save" at bounding box center [1034, 65] width 39 height 19
click at [755, 154] on input "CPAs Make a Difference - New CPA + Guest" at bounding box center [871, 153] width 365 height 24
click at [766, 150] on input "CPAs Make a Difference - New CPA + Guest" at bounding box center [871, 153] width 365 height 24
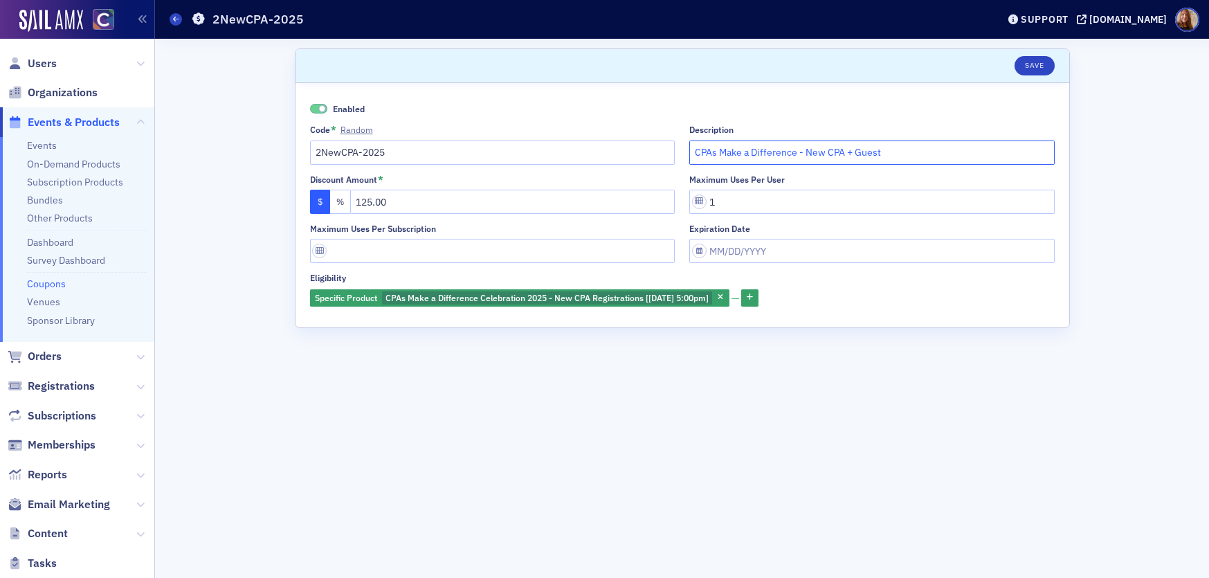
click at [766, 150] on input "CPAs Make a Difference - New CPA + Guest" at bounding box center [871, 153] width 365 height 24
paste input "$150/person New CPA Gala Discount applied during registration, registration tot…"
drag, startPoint x: 1029, startPoint y: 155, endPoint x: 666, endPoint y: 150, distance: 362.7
click at [666, 150] on div "Enabled Code * Random 2NewCPA-2025 Description $150/person New CPA Gala Discoun…" at bounding box center [682, 205] width 745 height 206
type input "$150/person New CPA Gala Discount applied during registration, registration tot…"
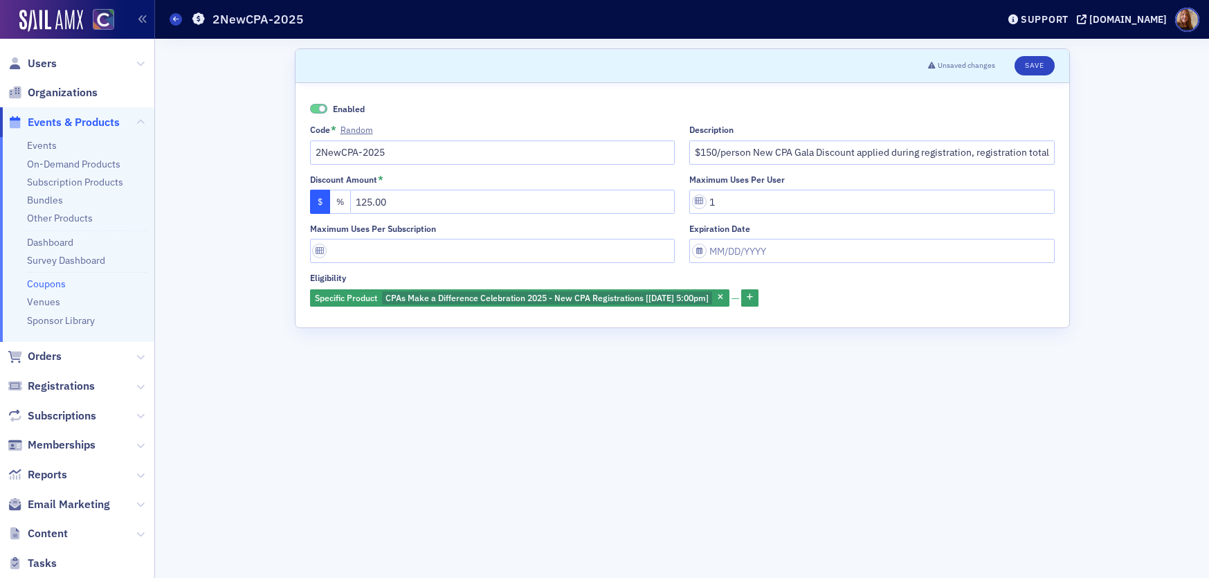
click at [934, 446] on form "Scroll to Unsaved changes Save Enabled Code * Random 2NewCPA-2025 Description $…" at bounding box center [682, 308] width 775 height 520
click at [1096, 389] on div "Scroll to Unsaved changes Save Enabled Code * Random 2NewCPA-2025 Description $…" at bounding box center [682, 308] width 1035 height 539
click at [1028, 69] on button "Save" at bounding box center [1034, 65] width 39 height 19
click at [373, 204] on input "125.00" at bounding box center [512, 202] width 325 height 24
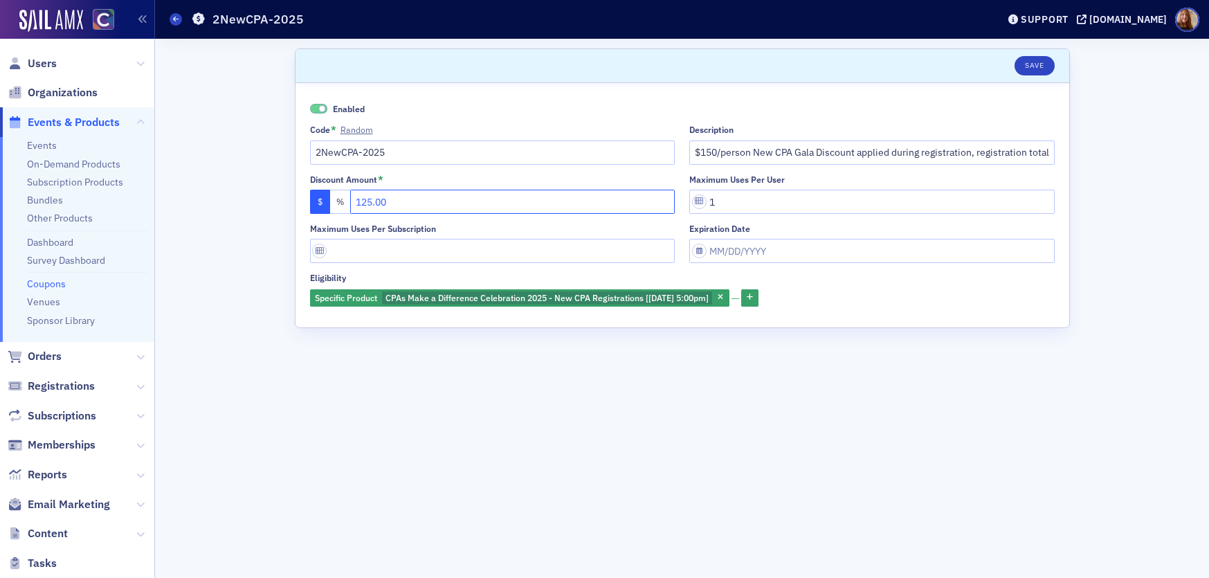
click at [373, 204] on input "125.00" at bounding box center [512, 202] width 325 height 24
type input "0.00"
drag, startPoint x: 1096, startPoint y: 342, endPoint x: 1088, endPoint y: 117, distance: 225.1
click at [1096, 342] on div "Scroll to Unsaved changes Save Enabled Code * Random 2NewCPA-2025 Description $…" at bounding box center [682, 308] width 1035 height 539
click at [1036, 71] on button "Save" at bounding box center [1034, 65] width 39 height 19
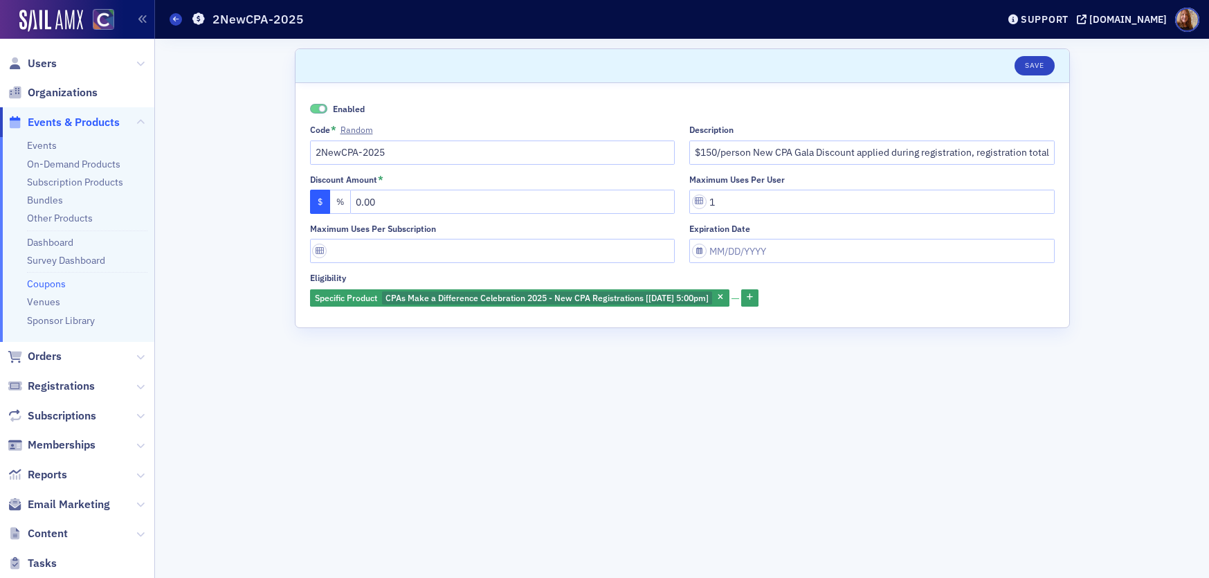
click at [965, 167] on div "Enabled Code * Random 2NewCPA-2025 Description $150/person New CPA Gala Discoun…" at bounding box center [682, 205] width 745 height 206
drag, startPoint x: 978, startPoint y: 149, endPoint x: 1158, endPoint y: 165, distance: 180.7
click at [1158, 165] on div "Scroll to Save Enabled Code * Random 2NewCPA-2025 Description $150/person New C…" at bounding box center [682, 308] width 1035 height 539
click at [977, 161] on input "$150/person New CPA Gala Discount applied during registration, registration tot…" at bounding box center [871, 153] width 365 height 24
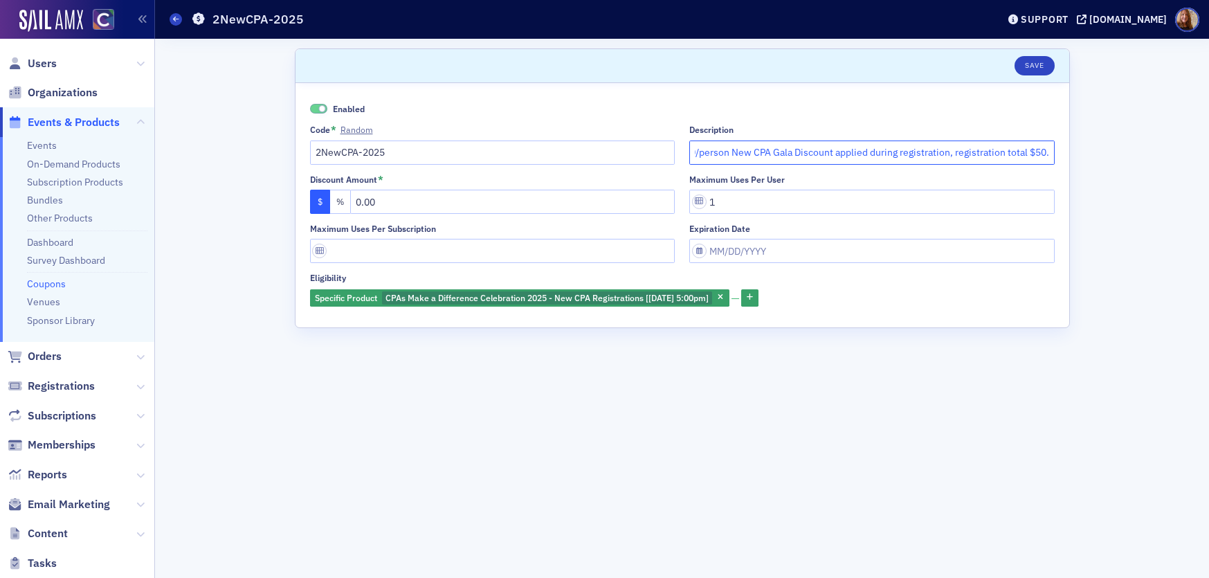
drag, startPoint x: 948, startPoint y: 156, endPoint x: 1099, endPoint y: 162, distance: 151.0
click at [1101, 161] on div "Scroll to Save Enabled Code * Random 2NewCPA-2025 Description $150/person New C…" at bounding box center [682, 308] width 1035 height 539
type input "$150/person New CPA Gala Discount applied during registration."
click at [1040, 66] on button "Save" at bounding box center [1034, 65] width 39 height 19
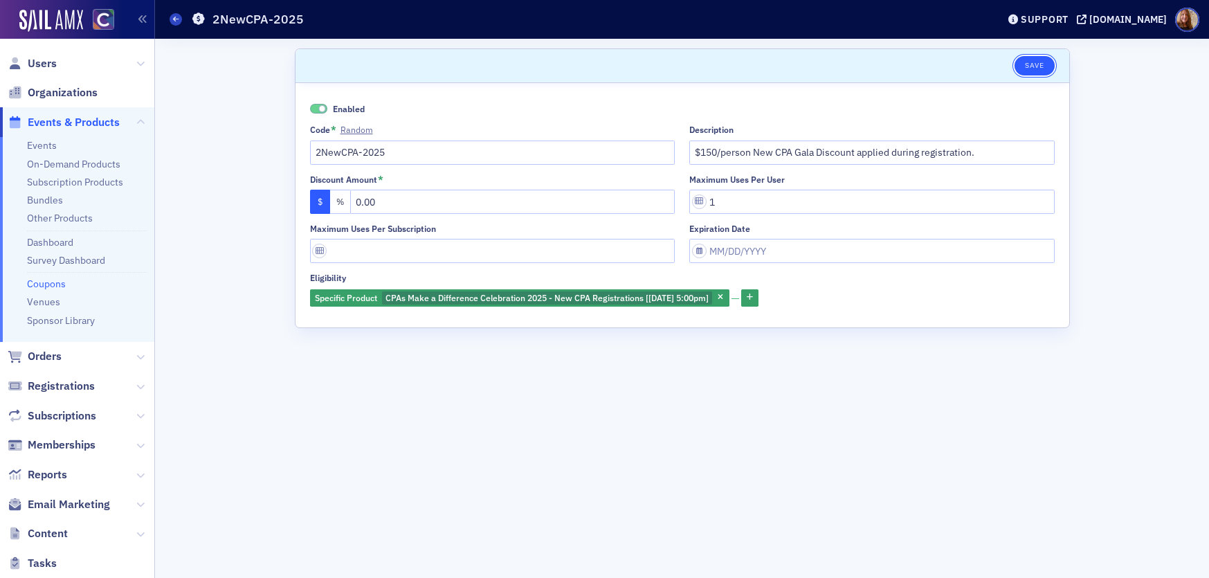
click at [1035, 66] on button "Save" at bounding box center [1034, 65] width 39 height 19
click at [237, 362] on div "Scroll to Save Enabled Code * Random 2NewCPA-2025 Description $150/person New C…" at bounding box center [682, 308] width 1035 height 539
click at [48, 287] on link "Coupons" at bounding box center [46, 284] width 39 height 12
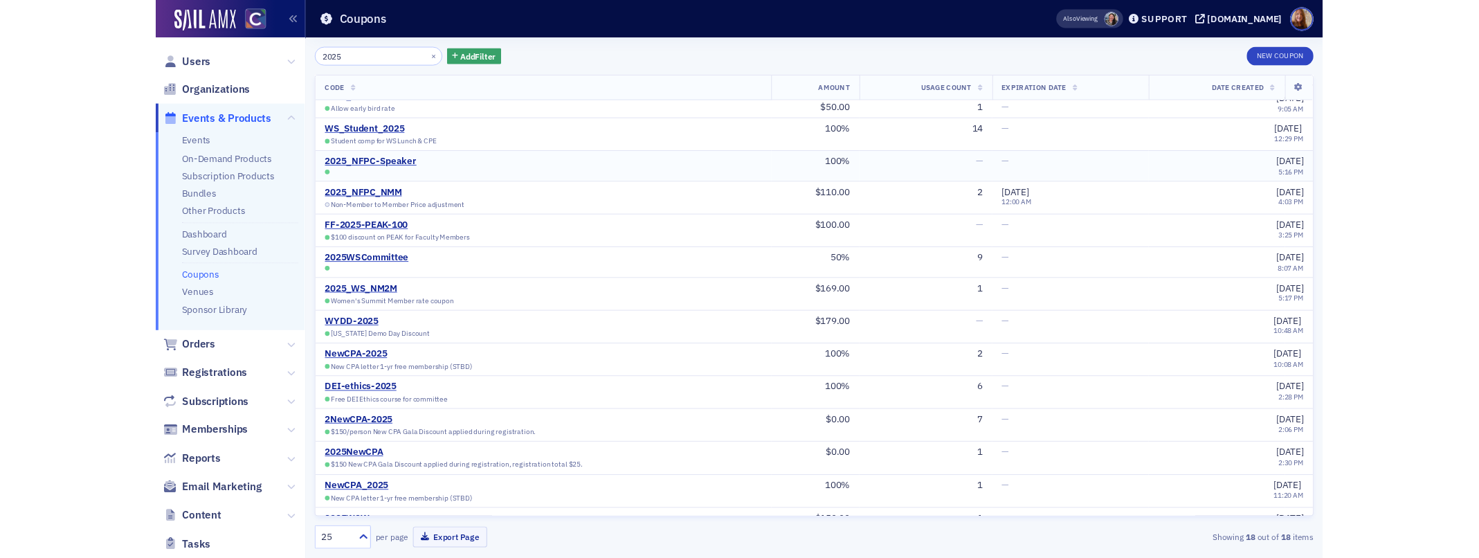
scroll to position [177, 0]
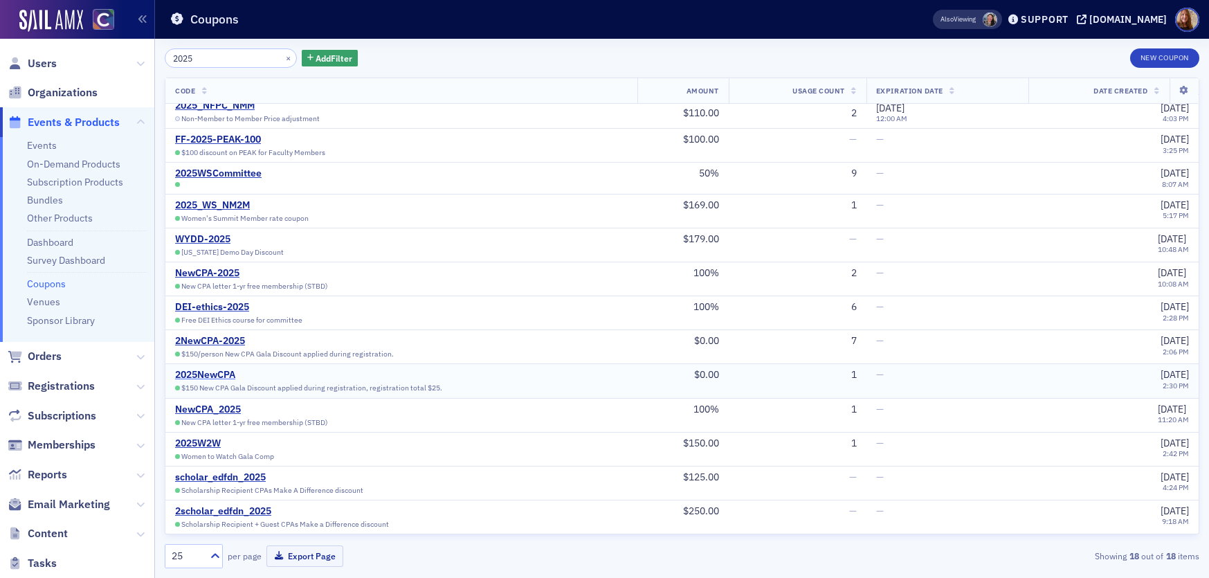
click at [204, 373] on div "2025NewCPA" at bounding box center [308, 375] width 267 height 12
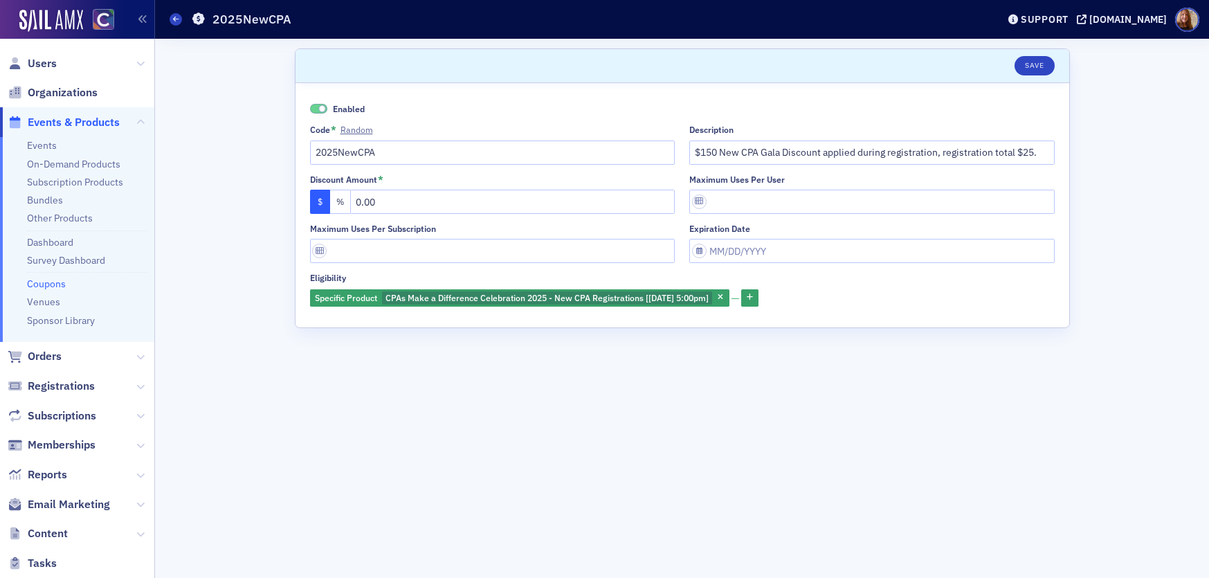
click at [237, 123] on div "Scroll to Save Enabled Code * Random 2025NewCPA Description $150 New CPA Gala D…" at bounding box center [682, 308] width 1035 height 539
click at [73, 154] on ul "Events On-Demand Products Subscription Products Bundles Other Products Dashboar…" at bounding box center [77, 239] width 154 height 205
click at [80, 168] on link "On-Demand Products" at bounding box center [73, 164] width 93 height 12
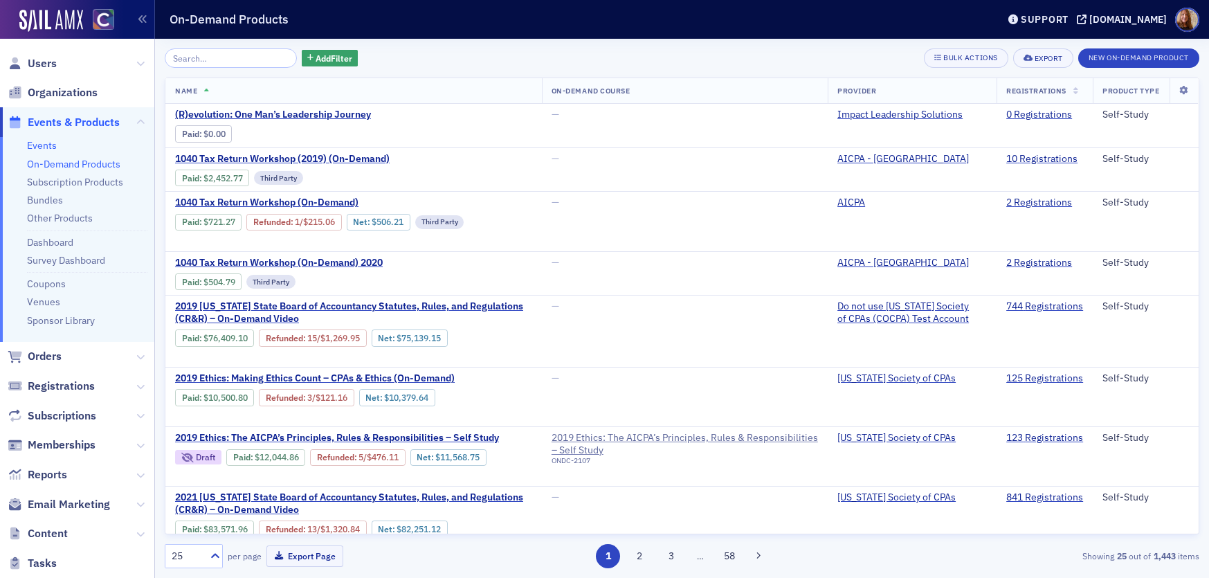
click at [47, 147] on link "Events" at bounding box center [42, 145] width 30 height 12
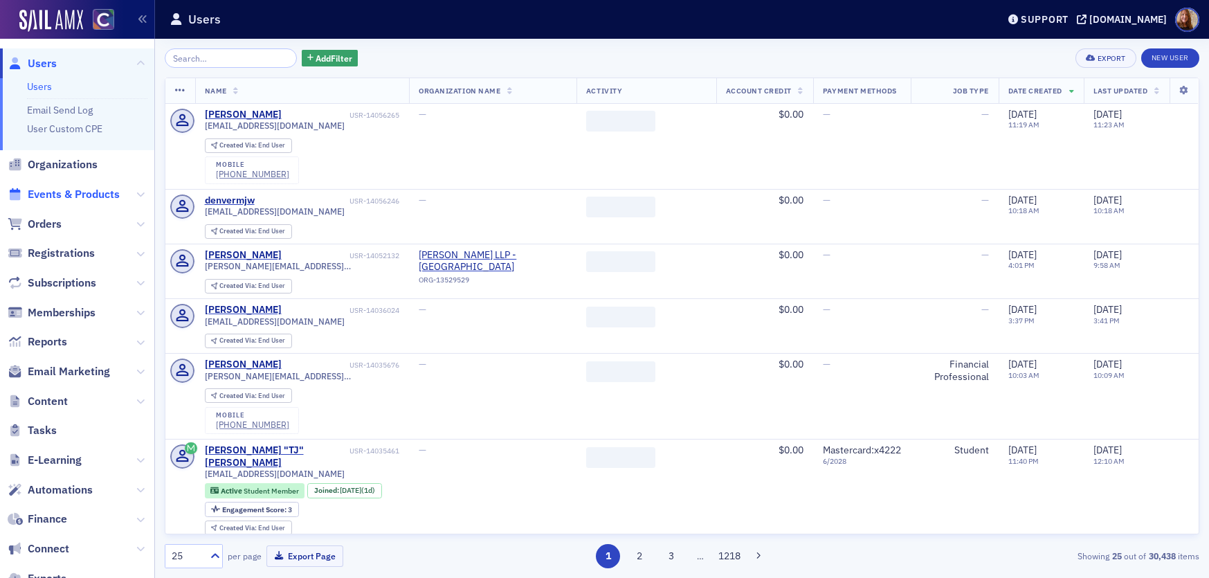
click at [84, 189] on span "Events & Products" at bounding box center [74, 194] width 92 height 15
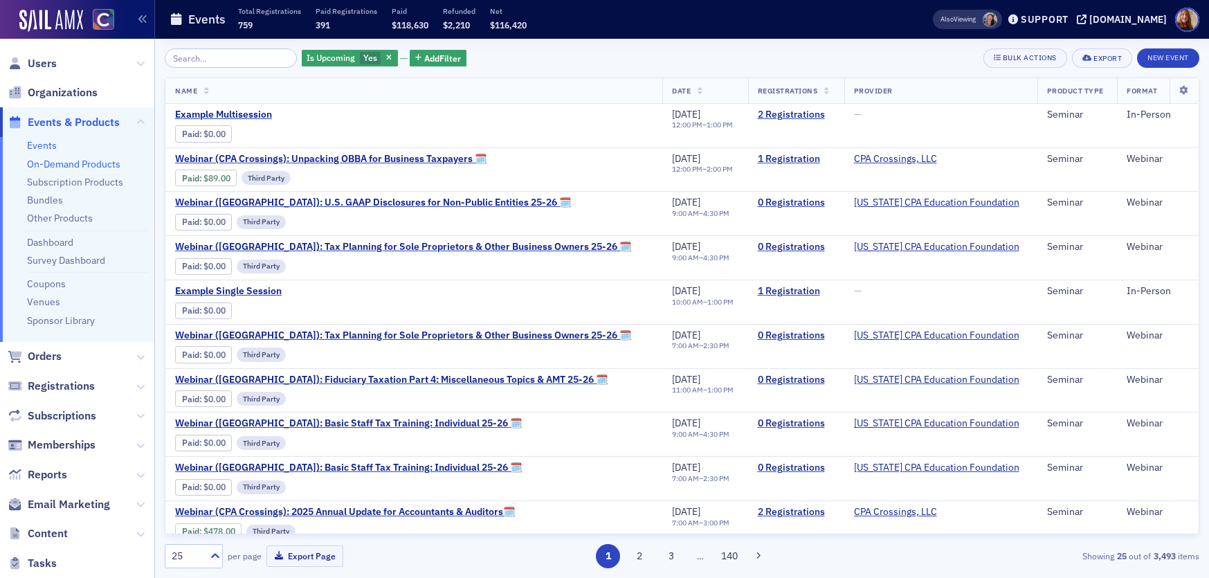
click at [79, 161] on link "On-Demand Products" at bounding box center [73, 164] width 93 height 12
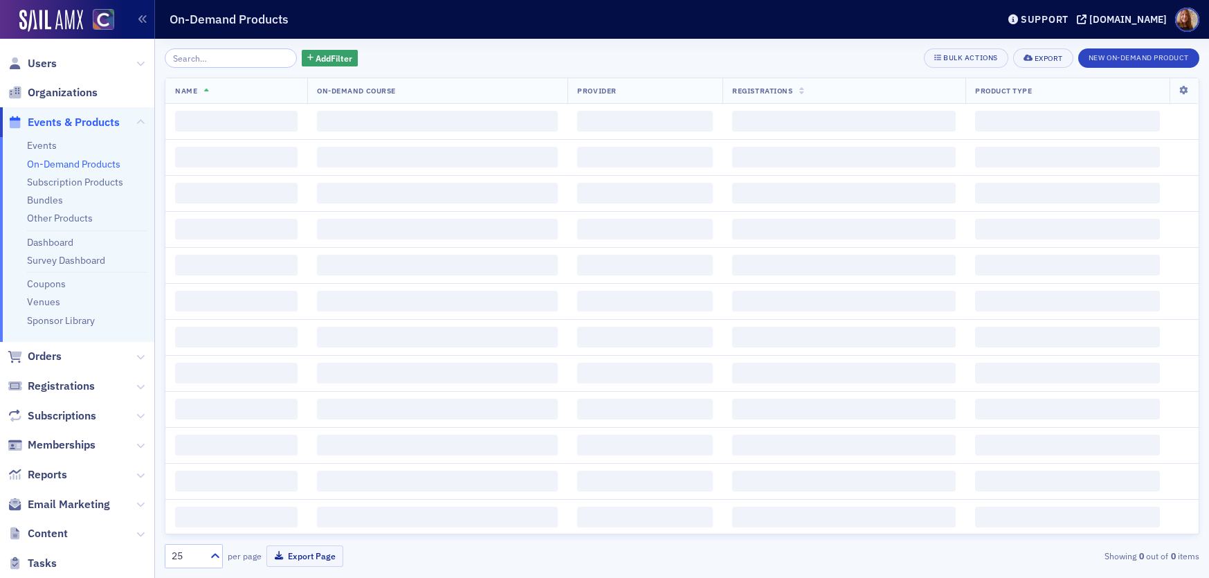
click at [203, 65] on input "search" at bounding box center [231, 57] width 132 height 19
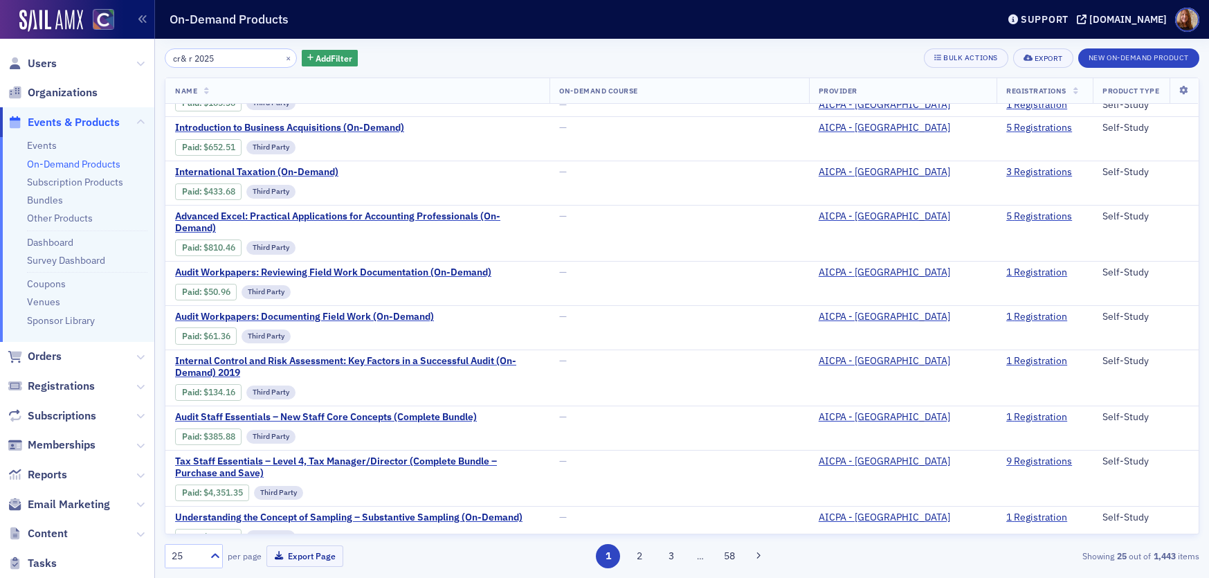
scroll to position [701, 0]
drag, startPoint x: 227, startPoint y: 62, endPoint x: 145, endPoint y: 51, distance: 83.0
click at [144, 51] on div "Users Organizations Events & Products Events On-Demand Products Subscription Pr…" at bounding box center [604, 289] width 1209 height 578
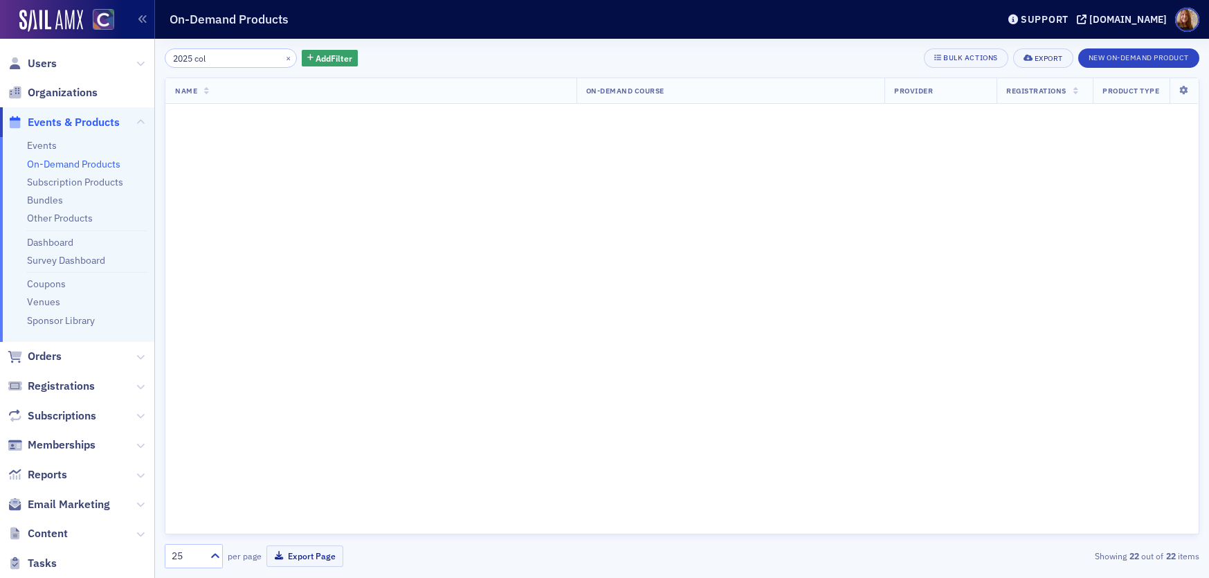
scroll to position [1454, 0]
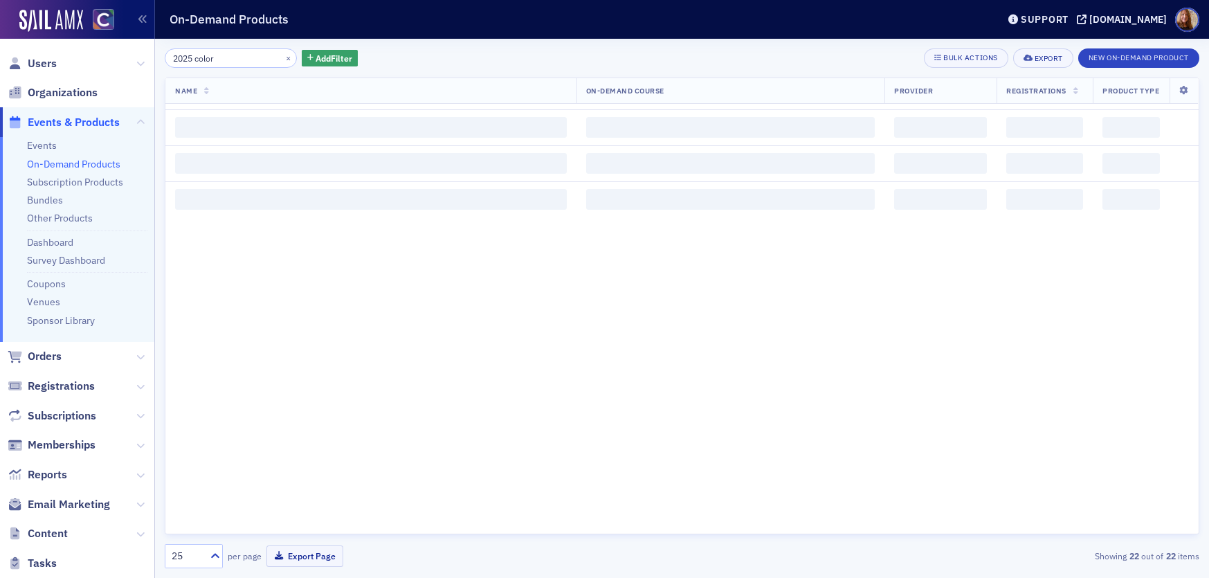
scroll to position [1454, 0]
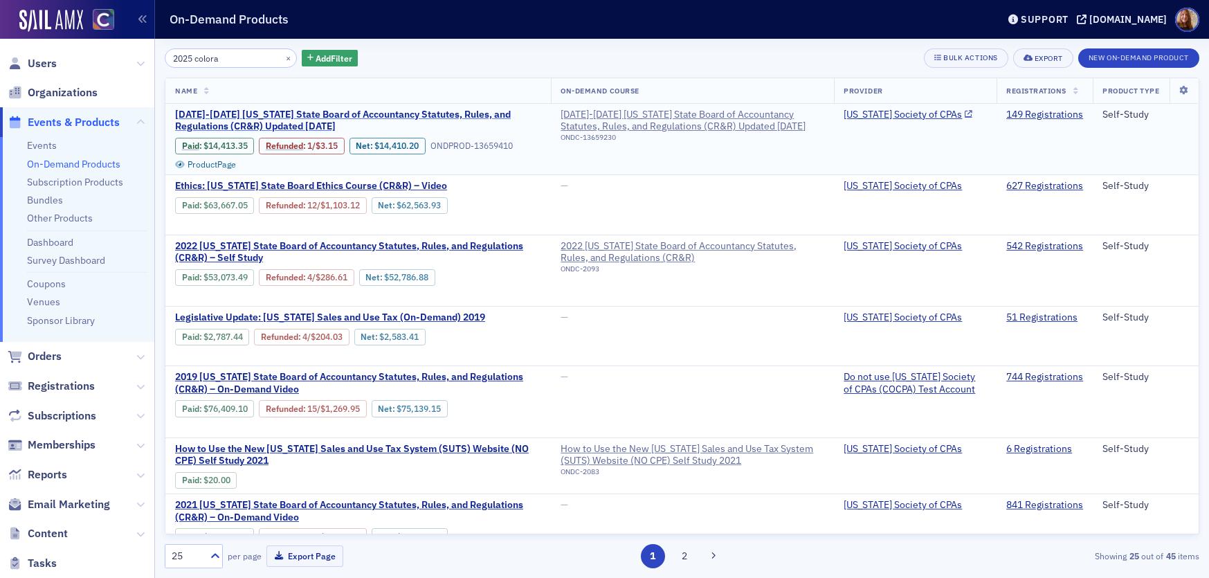
type input "2025 colora"
click at [331, 120] on span "2024-2025 Colorado State Board of Accountancy Statutes, Rules, and Regulations …" at bounding box center [358, 121] width 366 height 24
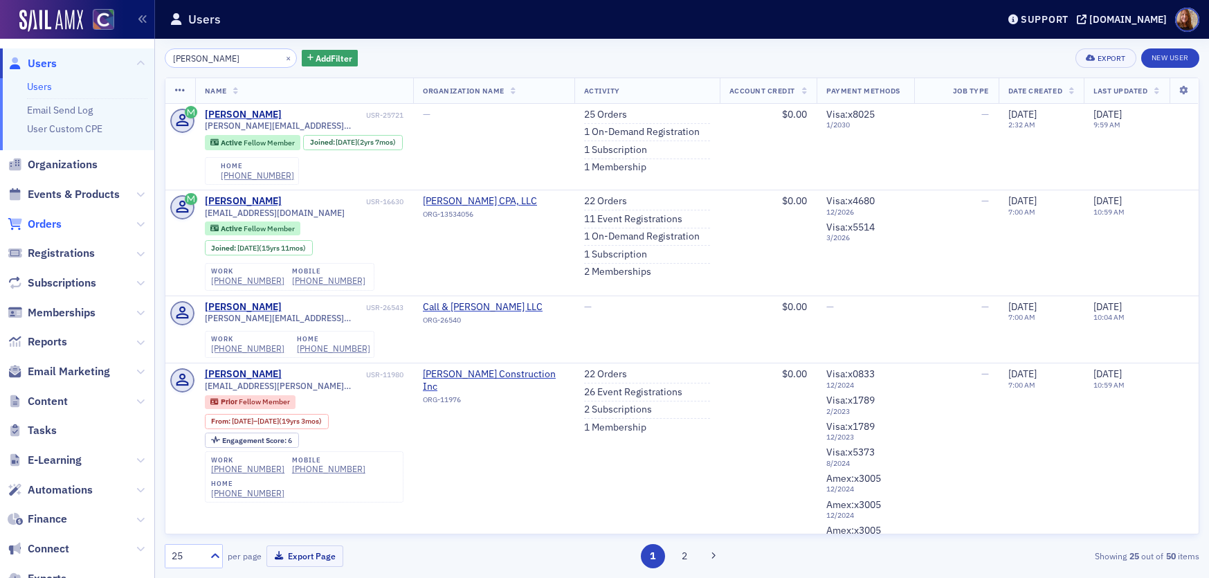
click at [40, 228] on span "Orders" at bounding box center [45, 224] width 34 height 15
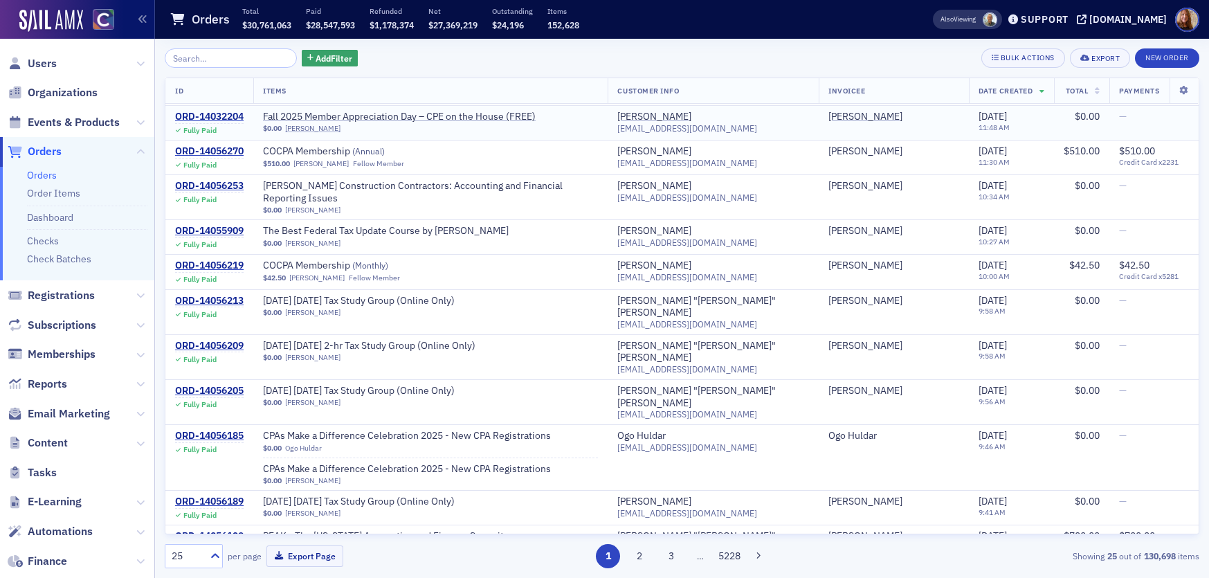
scroll to position [325, 0]
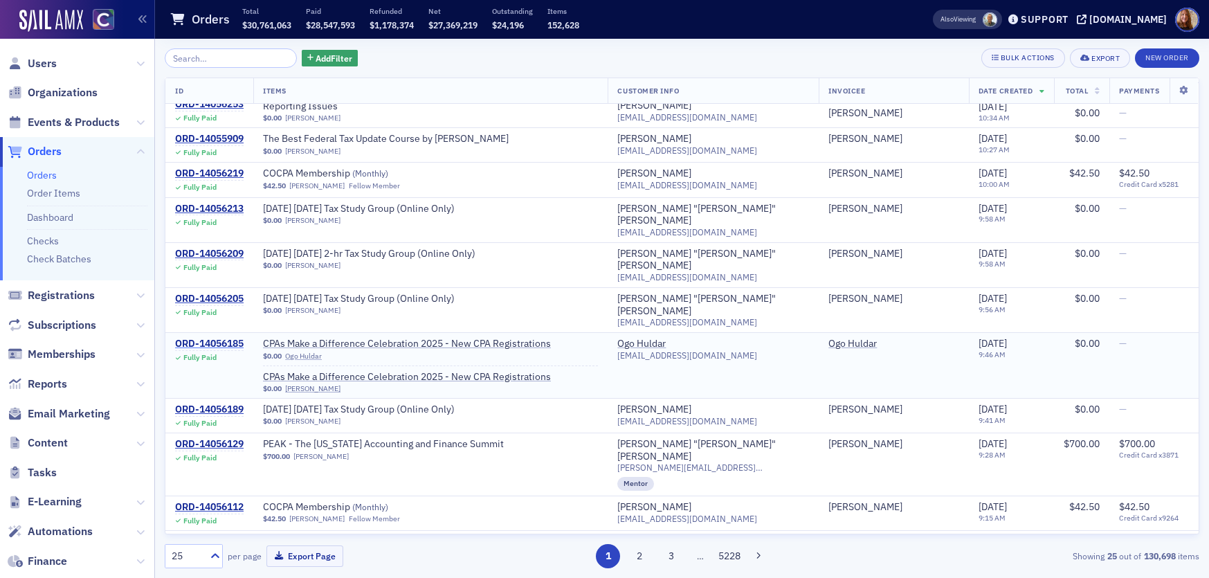
click at [230, 338] on div "ORD-14056185" at bounding box center [209, 344] width 69 height 12
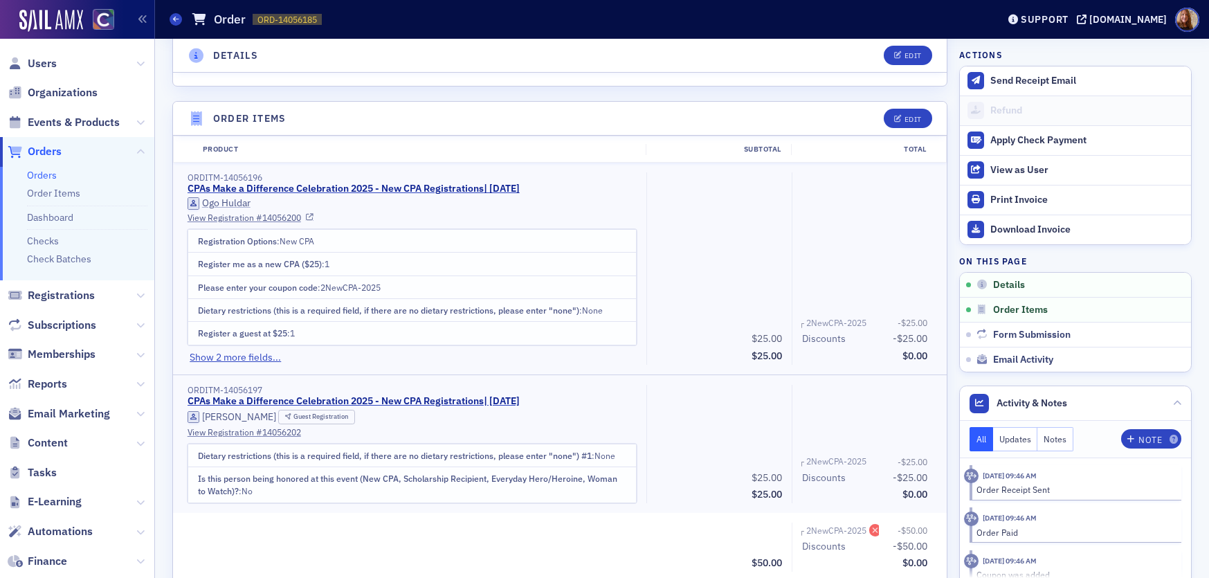
scroll to position [450, 0]
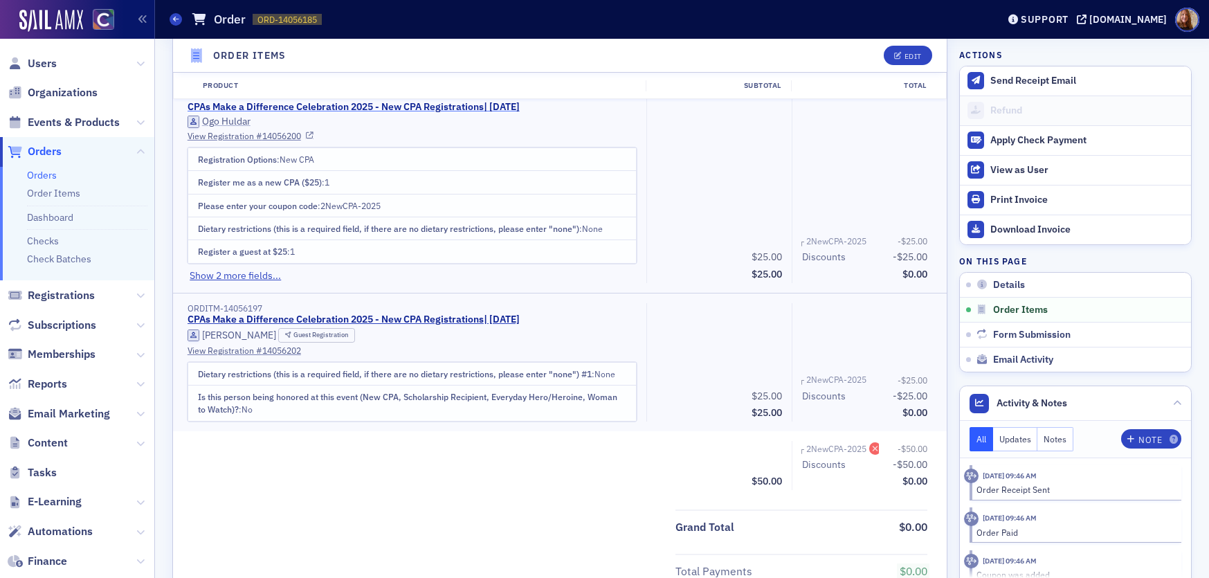
click at [387, 105] on link "CPAs Make a Difference Celebration 2025 - New CPA Registrations | 11/13/2025" at bounding box center [354, 107] width 332 height 12
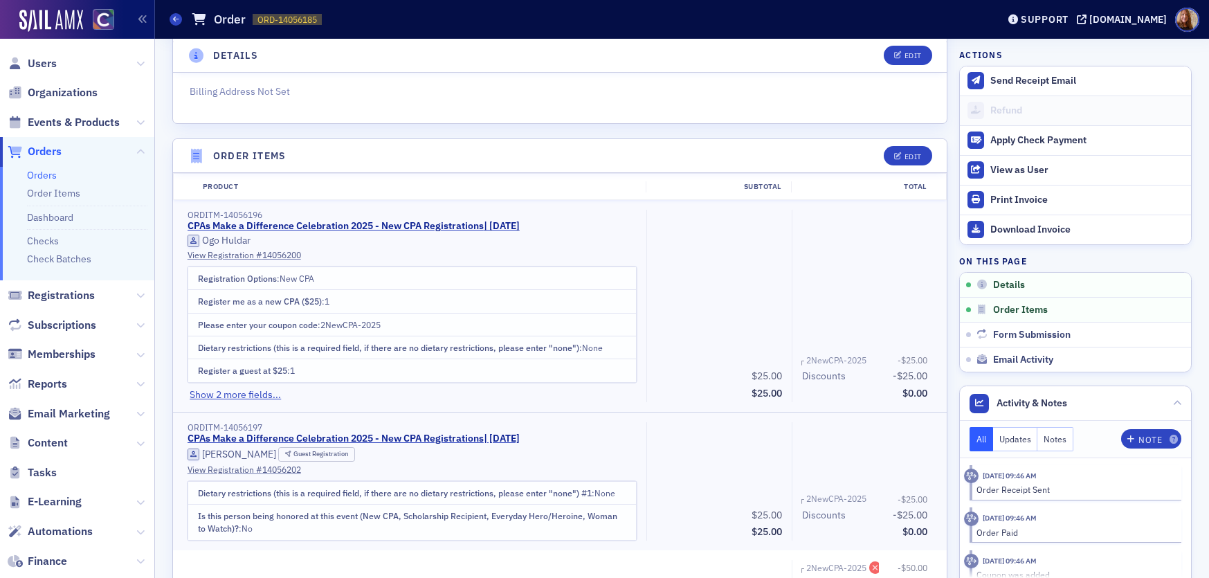
scroll to position [330, 0]
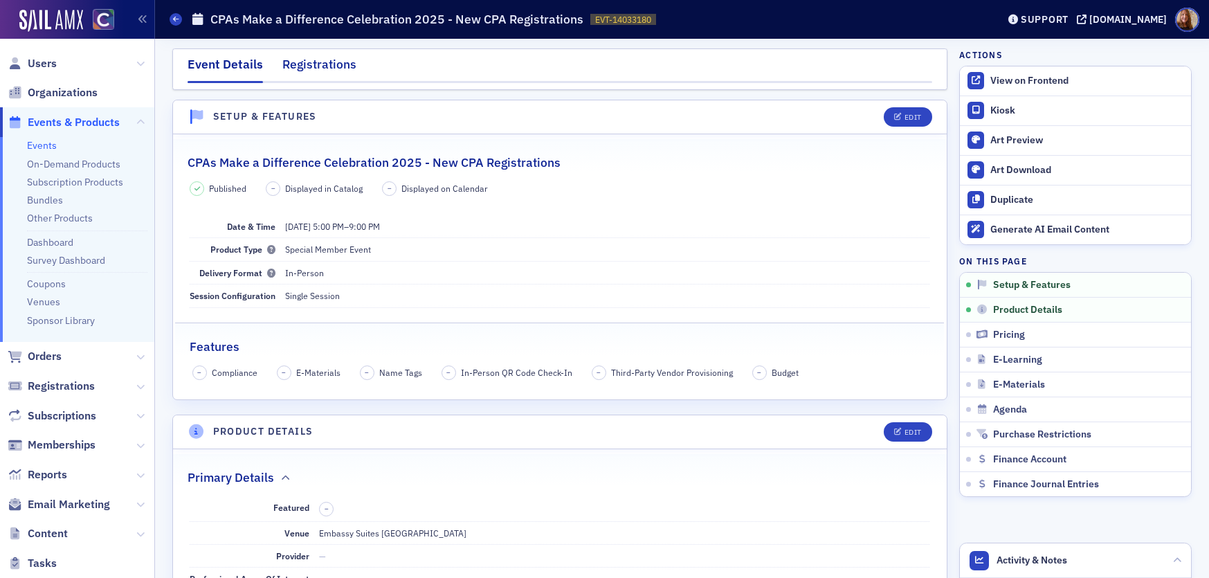
click at [307, 60] on div "Registrations" at bounding box center [319, 68] width 74 height 26
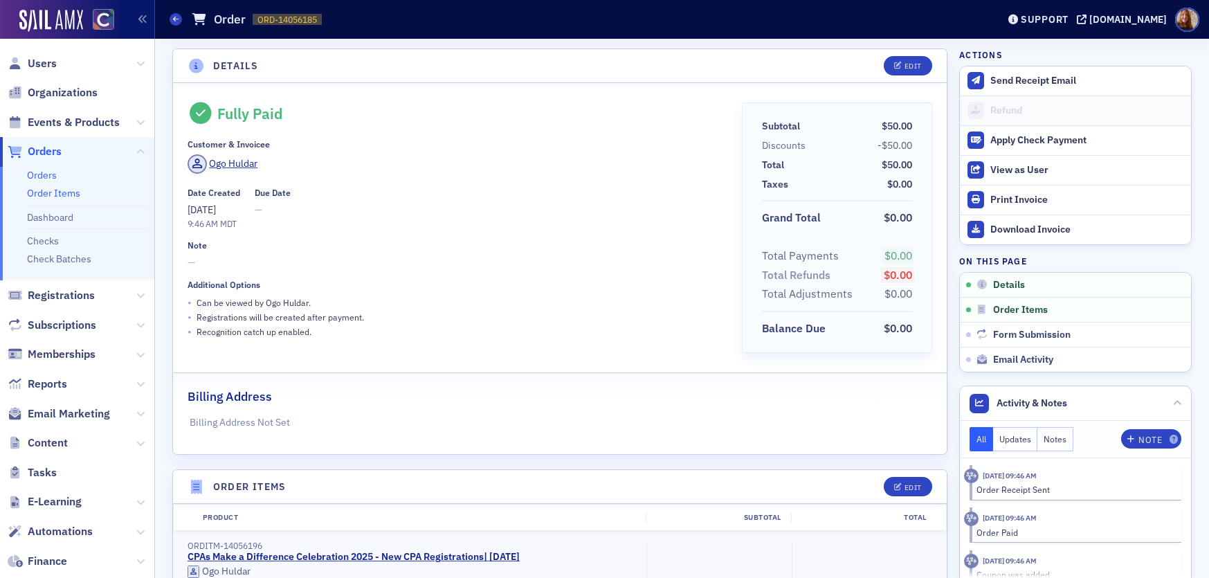
scroll to position [330, 0]
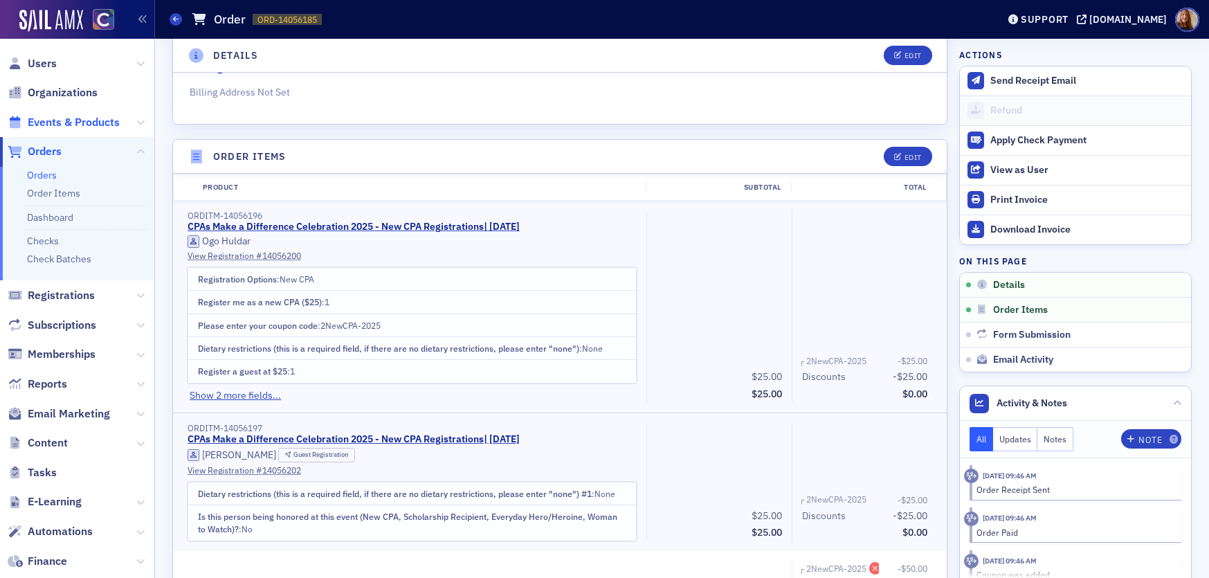
click at [76, 122] on span "Events & Products" at bounding box center [74, 122] width 92 height 15
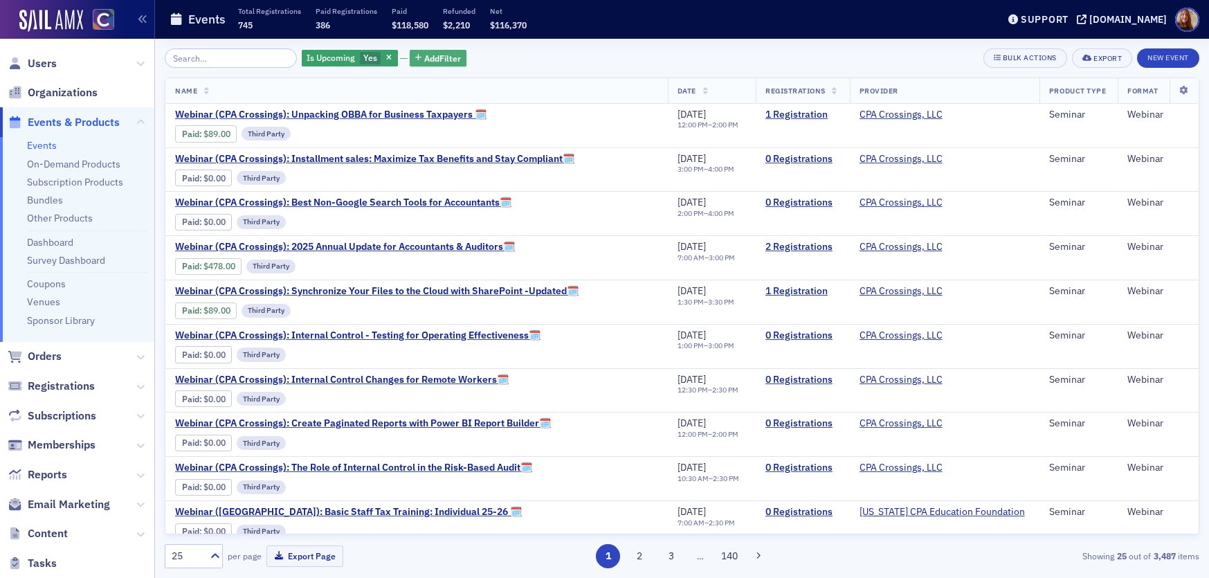
click at [424, 54] on span "Add Filter" at bounding box center [442, 58] width 37 height 12
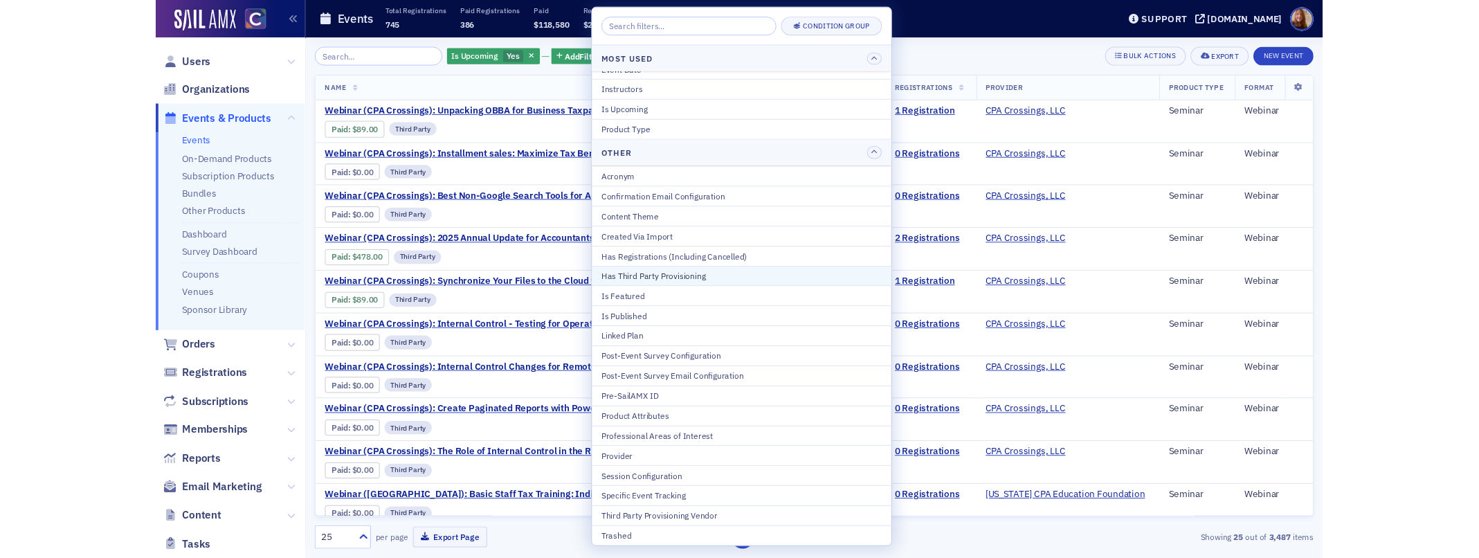
scroll to position [55, 0]
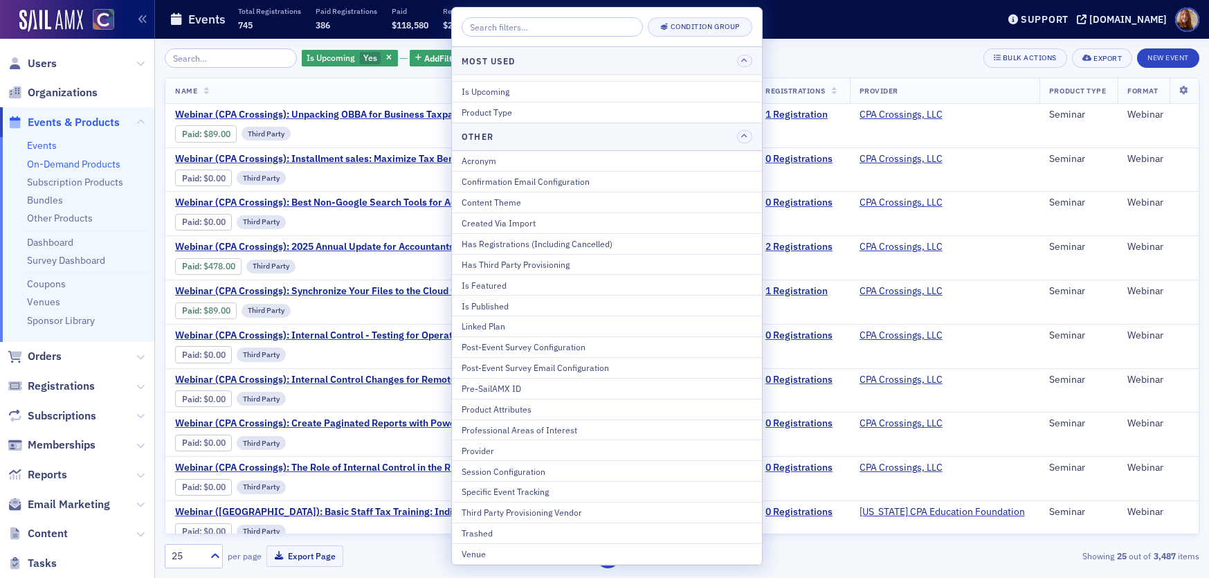
drag, startPoint x: 77, startPoint y: 168, endPoint x: 87, endPoint y: 165, distance: 9.9
click at [77, 167] on link "On-Demand Products" at bounding box center [73, 164] width 93 height 12
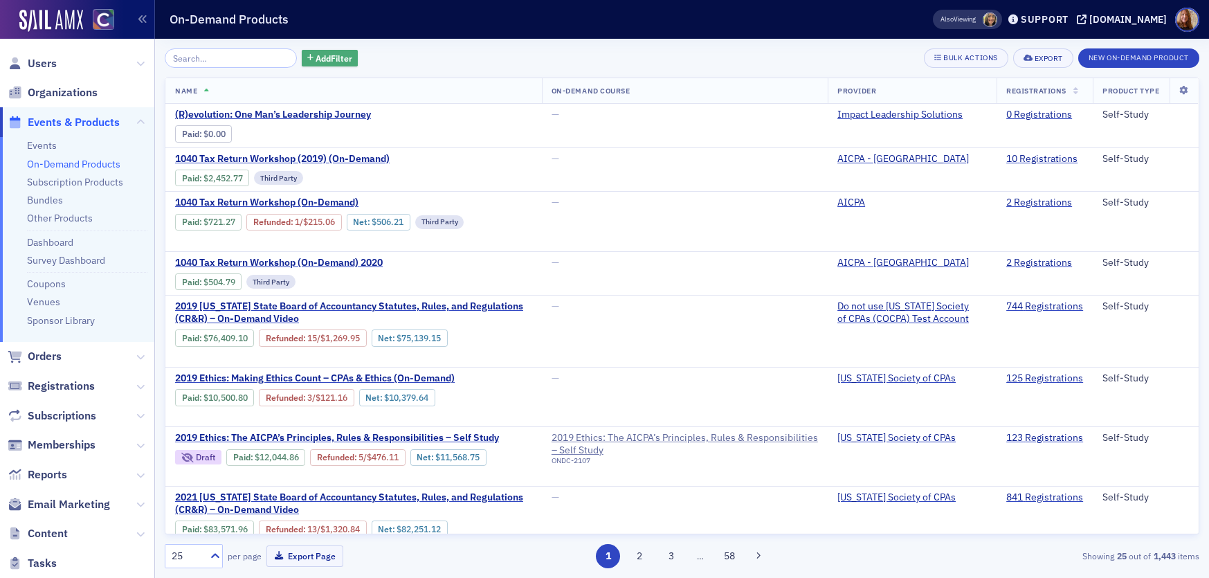
click at [317, 60] on span "Add Filter" at bounding box center [334, 58] width 37 height 12
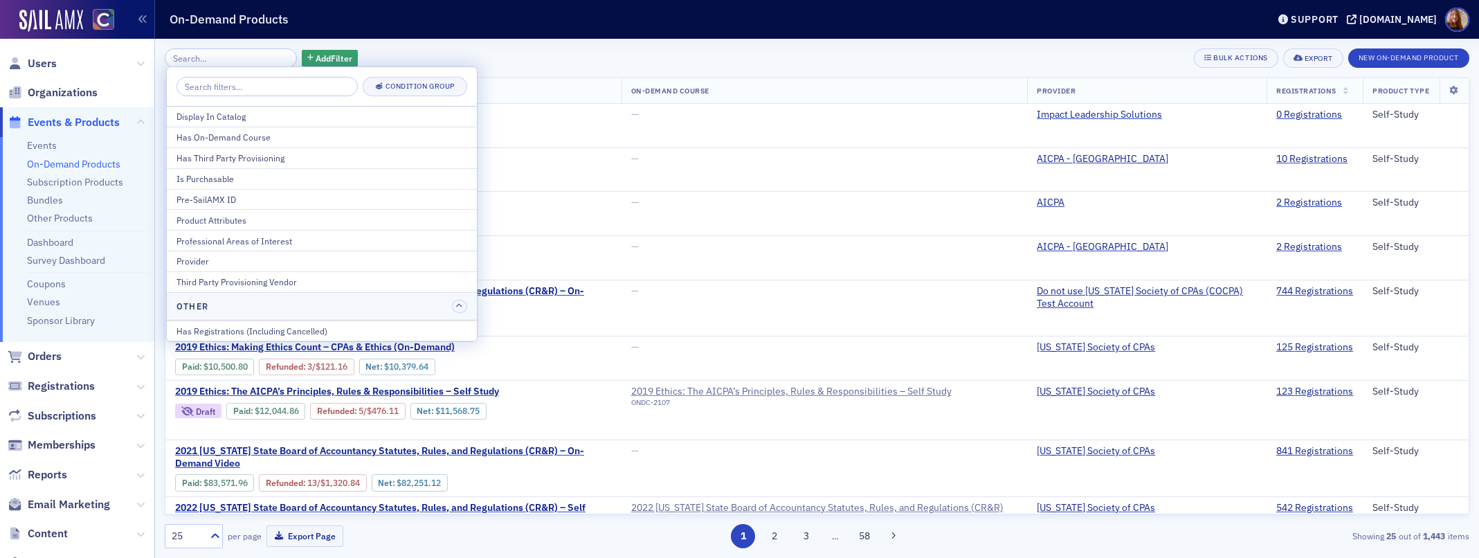
click at [617, 55] on div "Add Filter Bulk Actions Export New On-Demand Product" at bounding box center [817, 57] width 1305 height 19
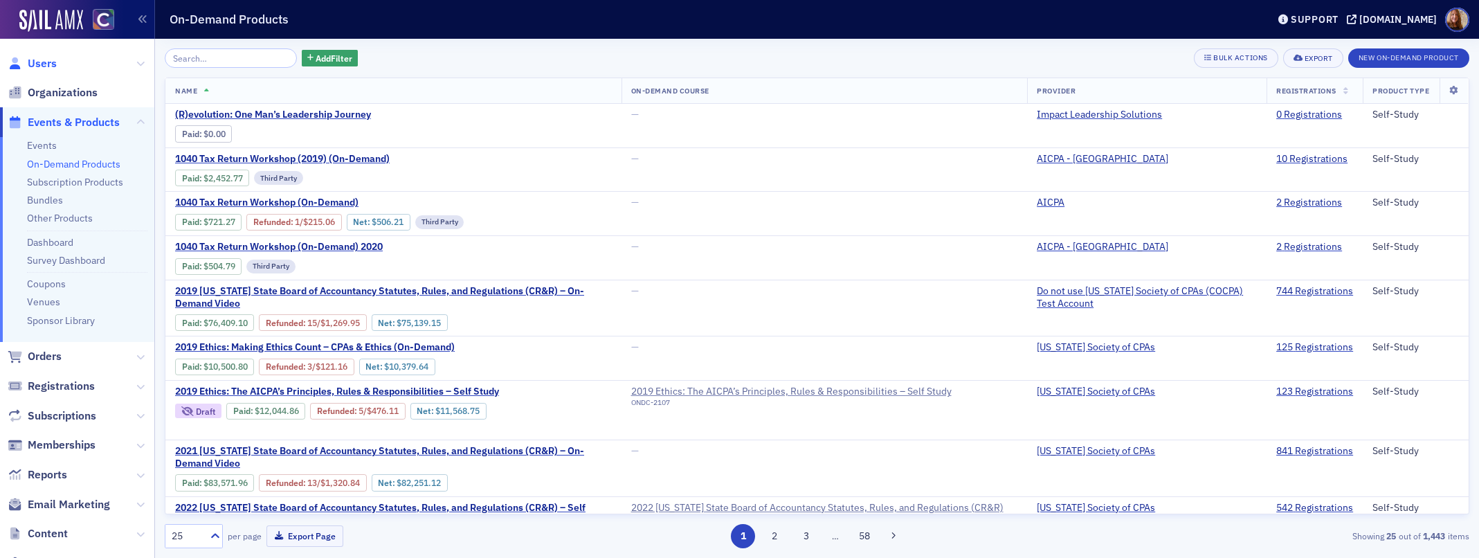
click at [44, 57] on span "Users" at bounding box center [42, 63] width 29 height 15
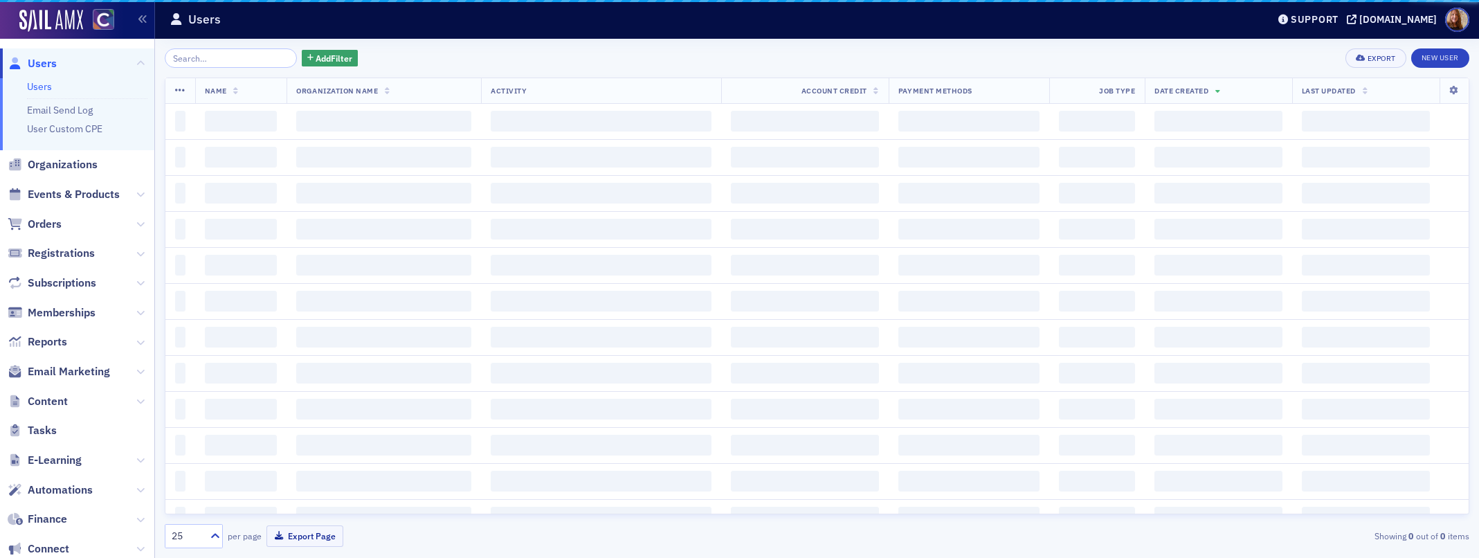
click at [194, 61] on input "search" at bounding box center [231, 57] width 132 height 19
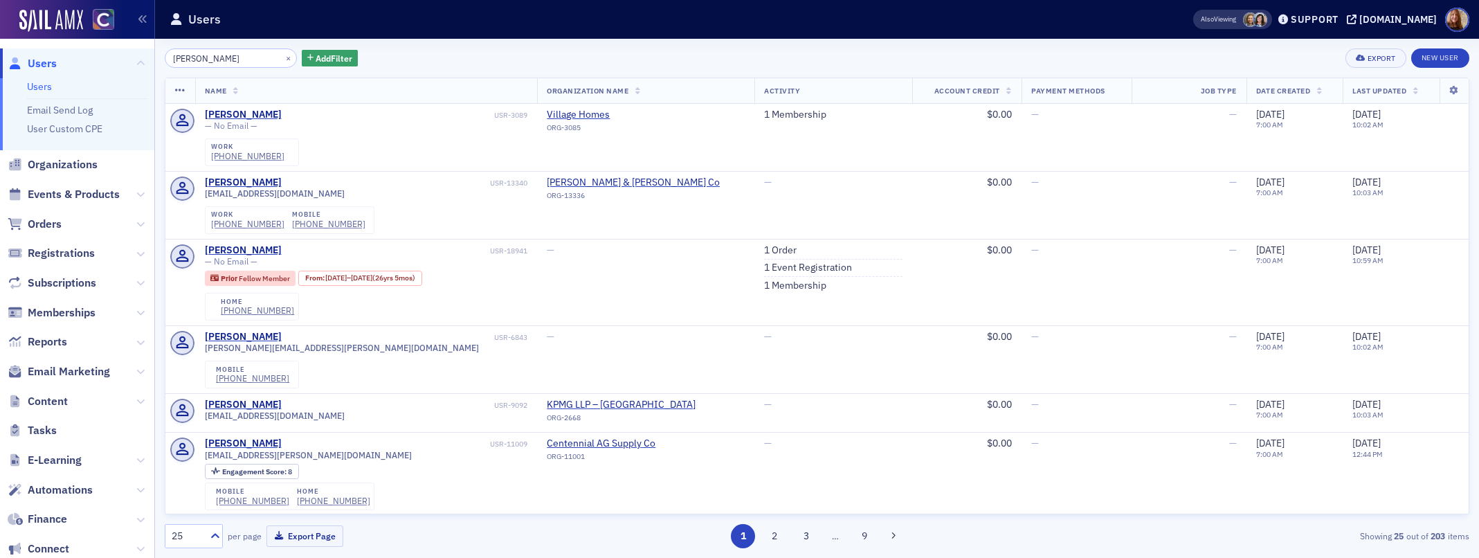
click at [192, 61] on input "donn beck" at bounding box center [231, 57] width 132 height 19
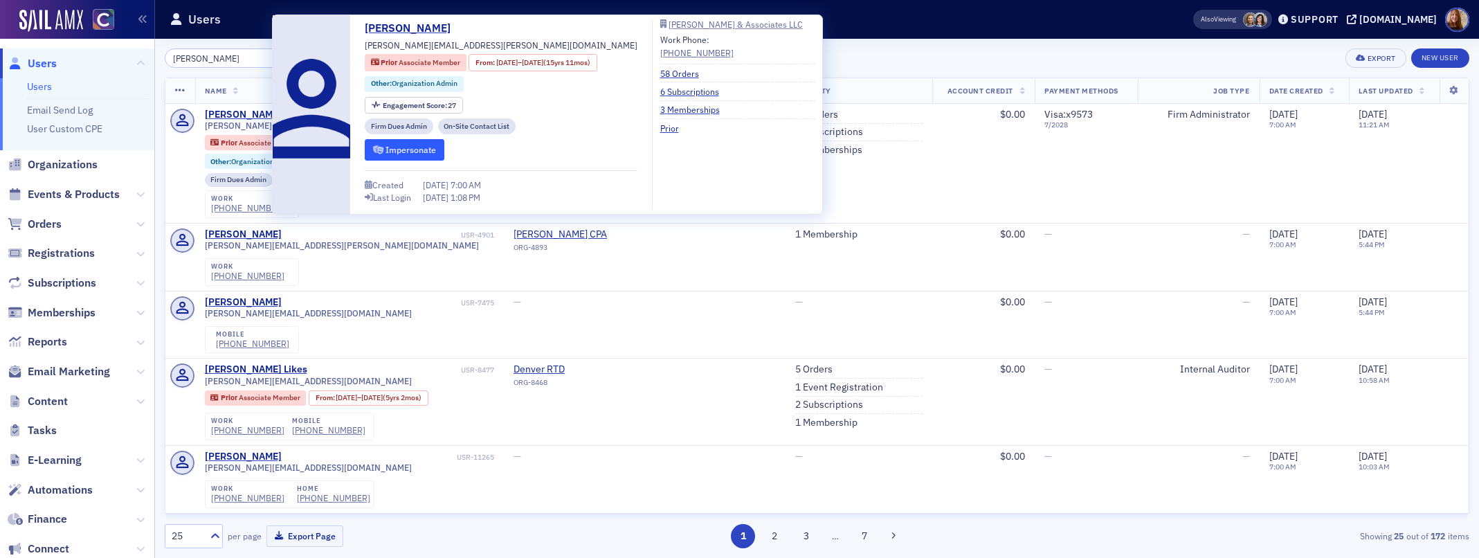
type input "donna beck"
click at [400, 146] on button "Impersonate" at bounding box center [405, 149] width 80 height 21
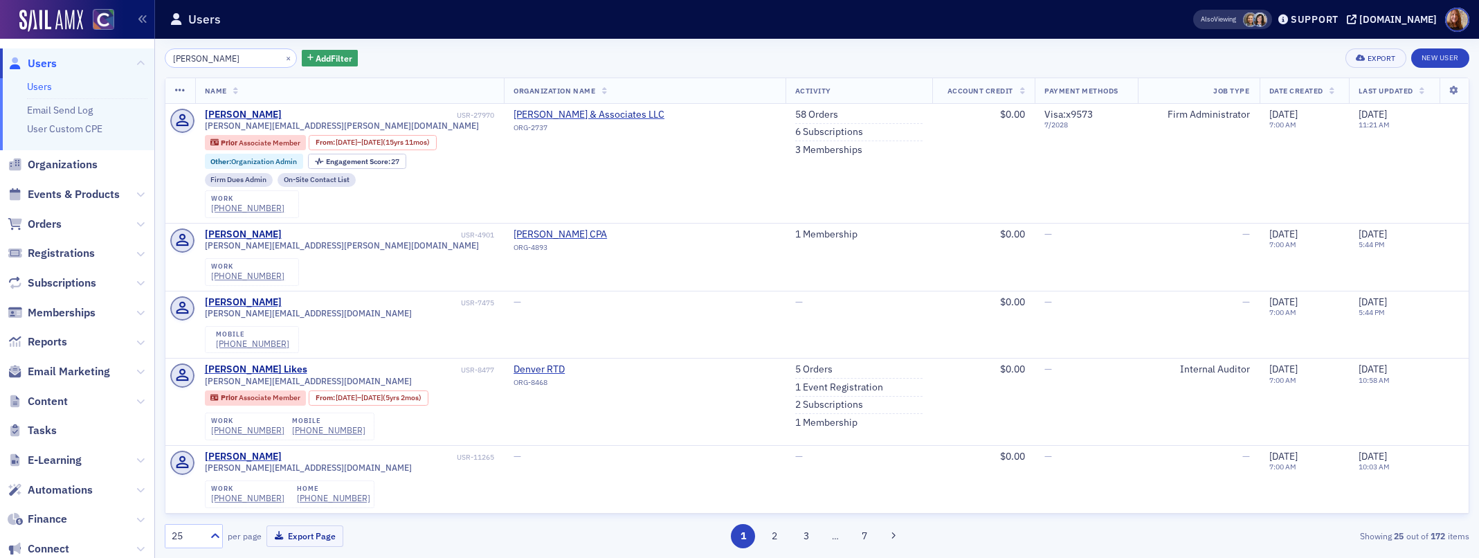
click at [38, 86] on link "Users" at bounding box center [39, 86] width 25 height 12
click at [795, 109] on link "59 Orders" at bounding box center [816, 115] width 43 height 12
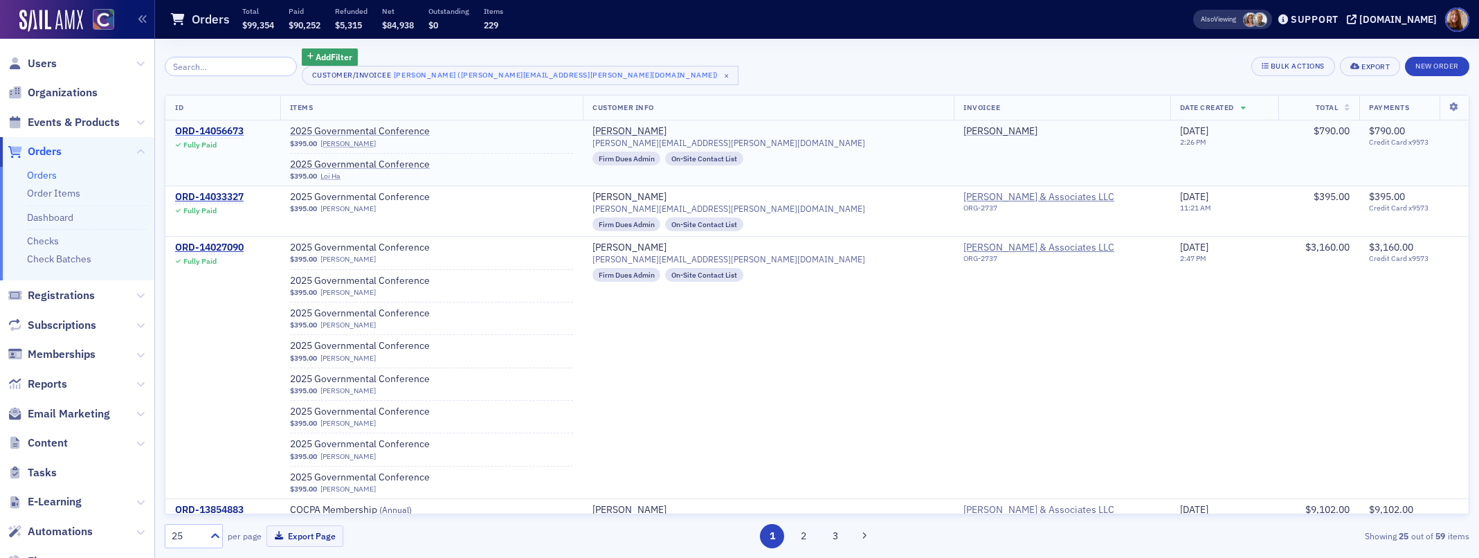
click at [226, 129] on div "ORD-14056673" at bounding box center [209, 131] width 69 height 12
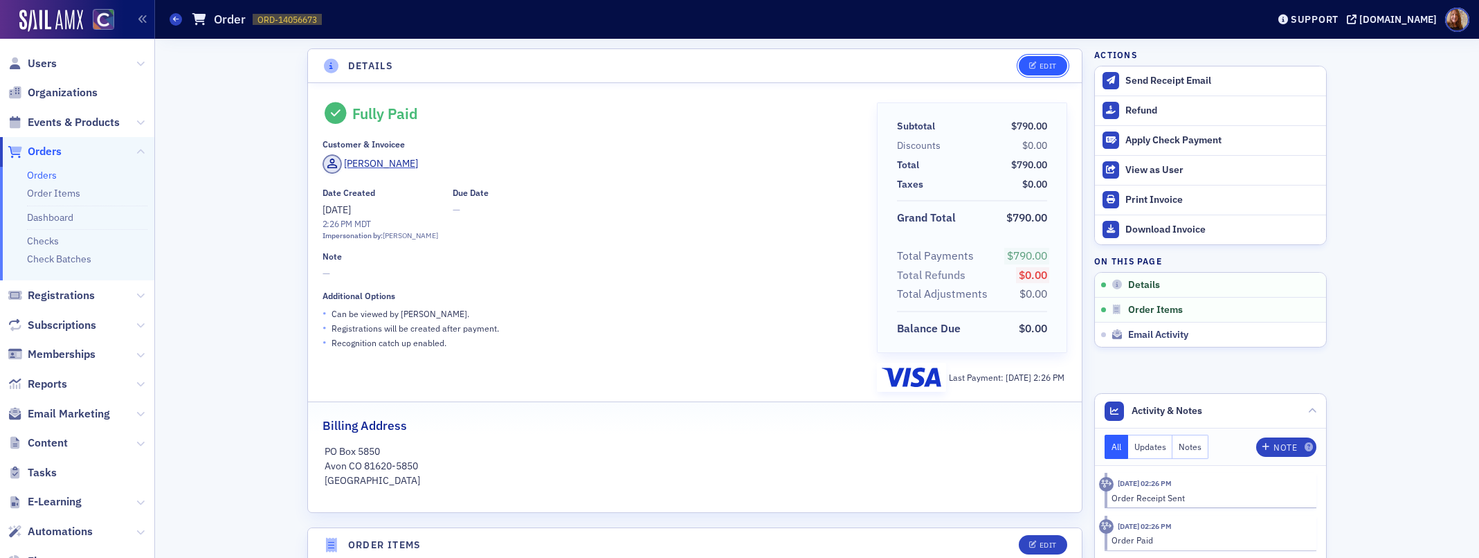
click at [1045, 64] on div "Edit" at bounding box center [1048, 66] width 17 height 8
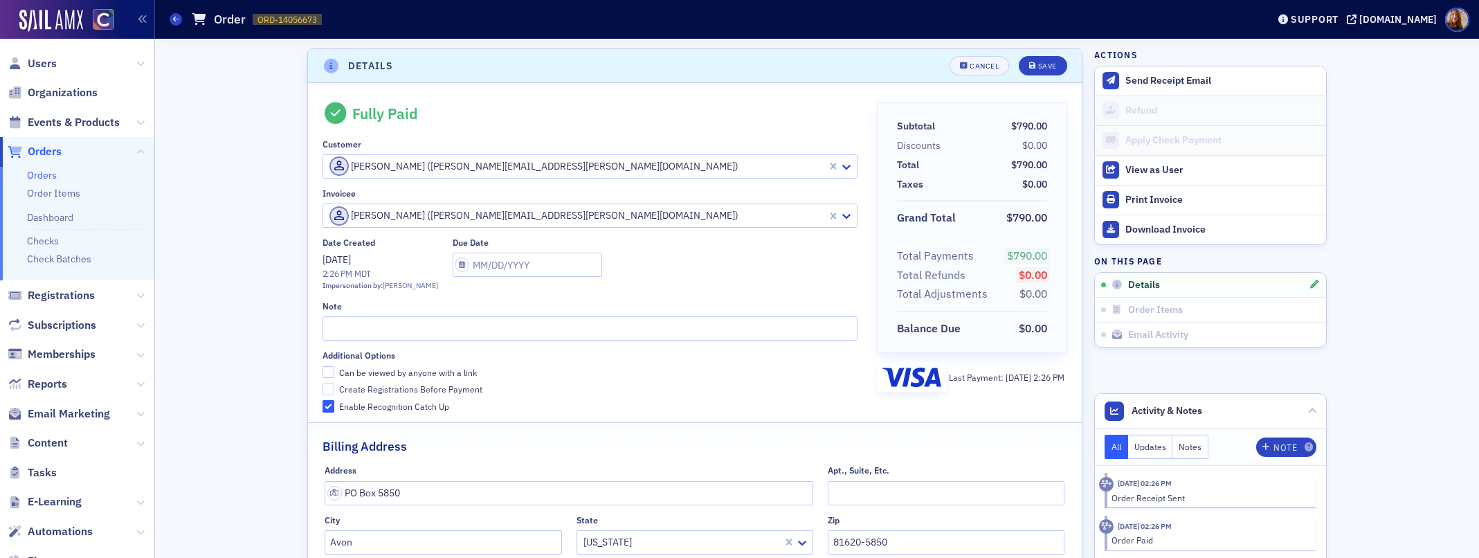
scroll to position [3, 0]
click at [634, 210] on div at bounding box center [577, 212] width 498 height 17
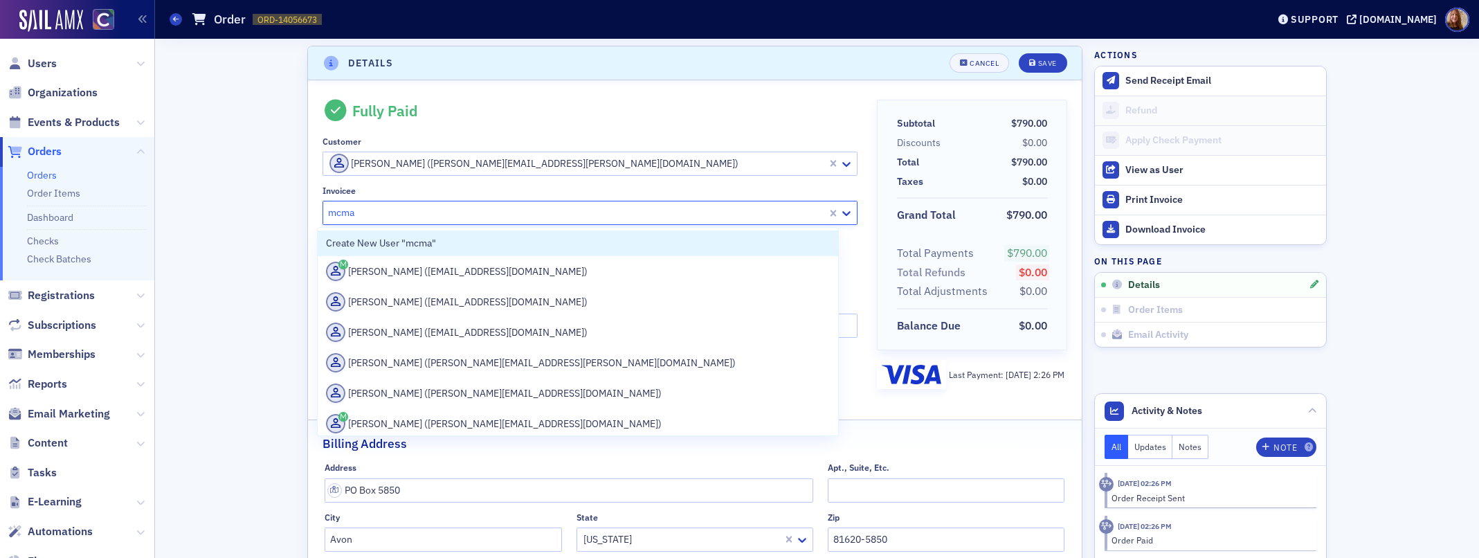
type input "mcmah"
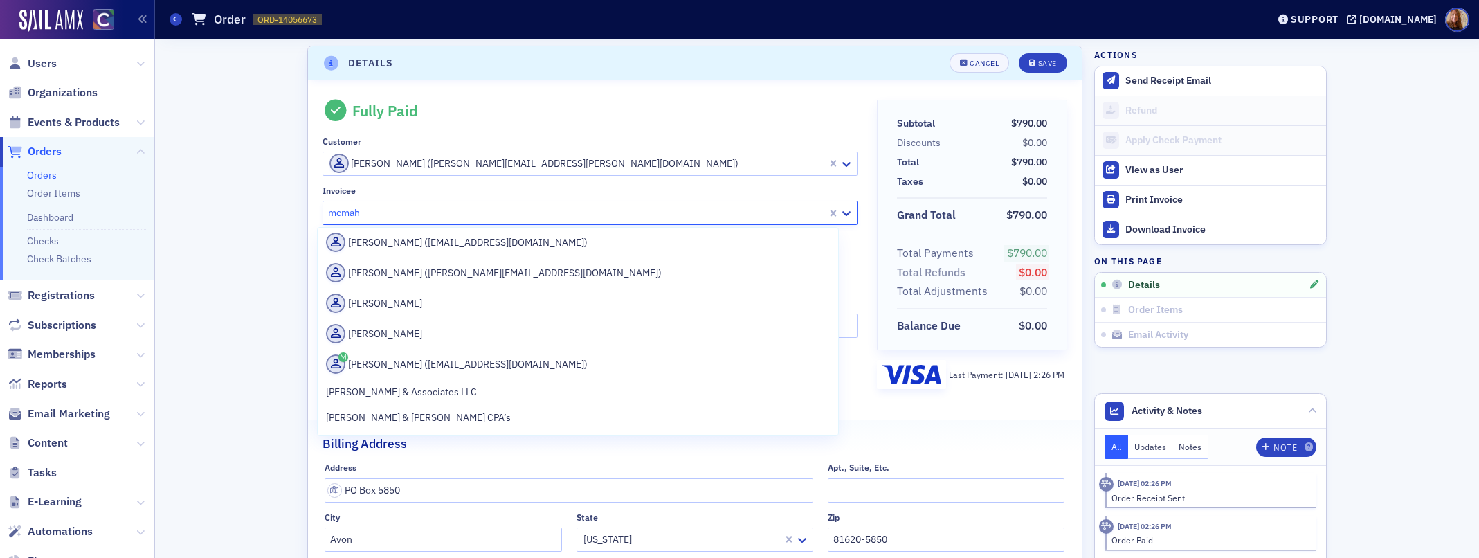
scroll to position [188, 0]
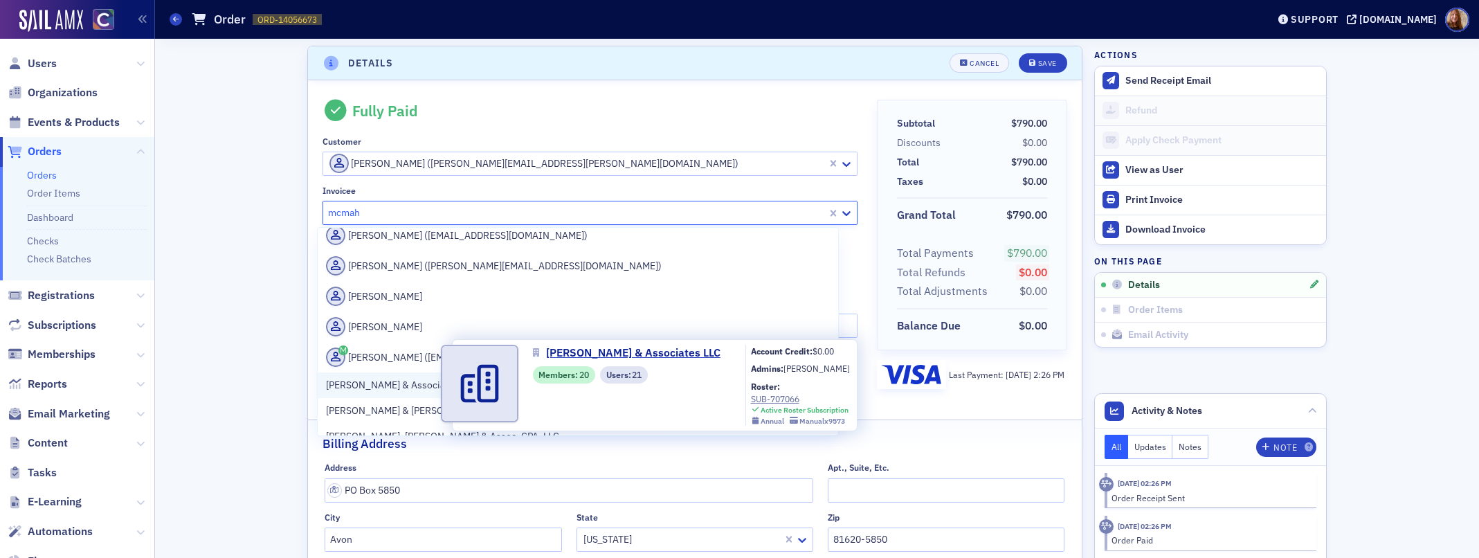
click at [396, 383] on span "McMahan & Associates LLC" at bounding box center [401, 385] width 151 height 15
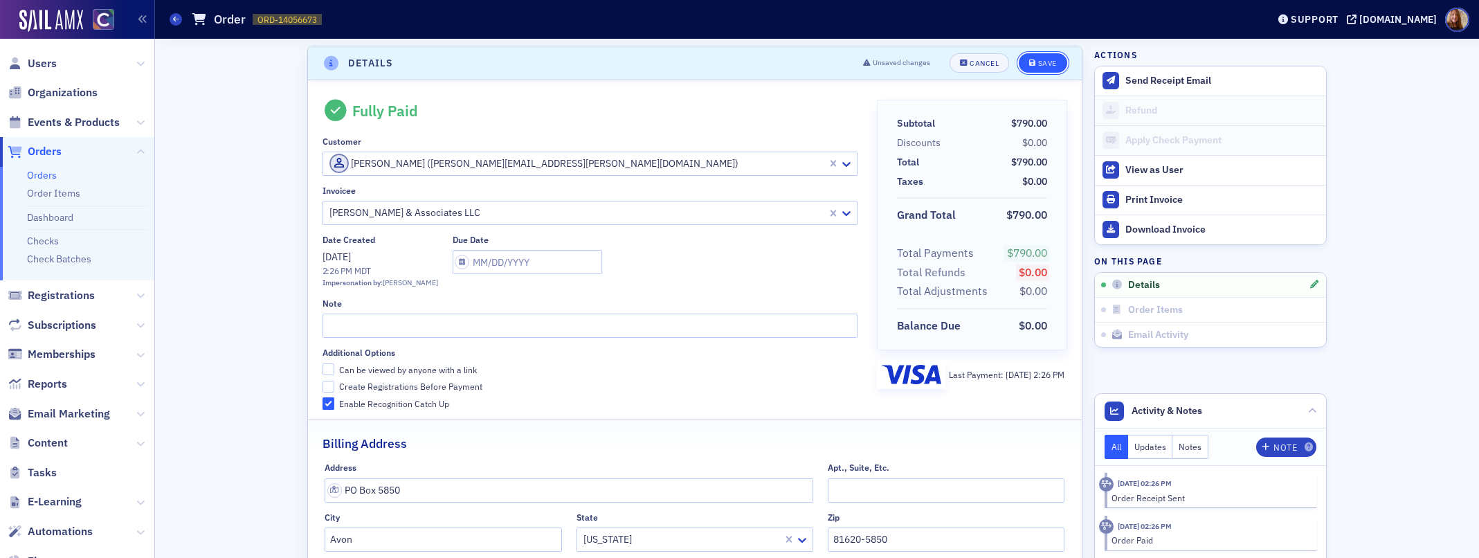
click at [1045, 62] on div "Save" at bounding box center [1047, 64] width 19 height 8
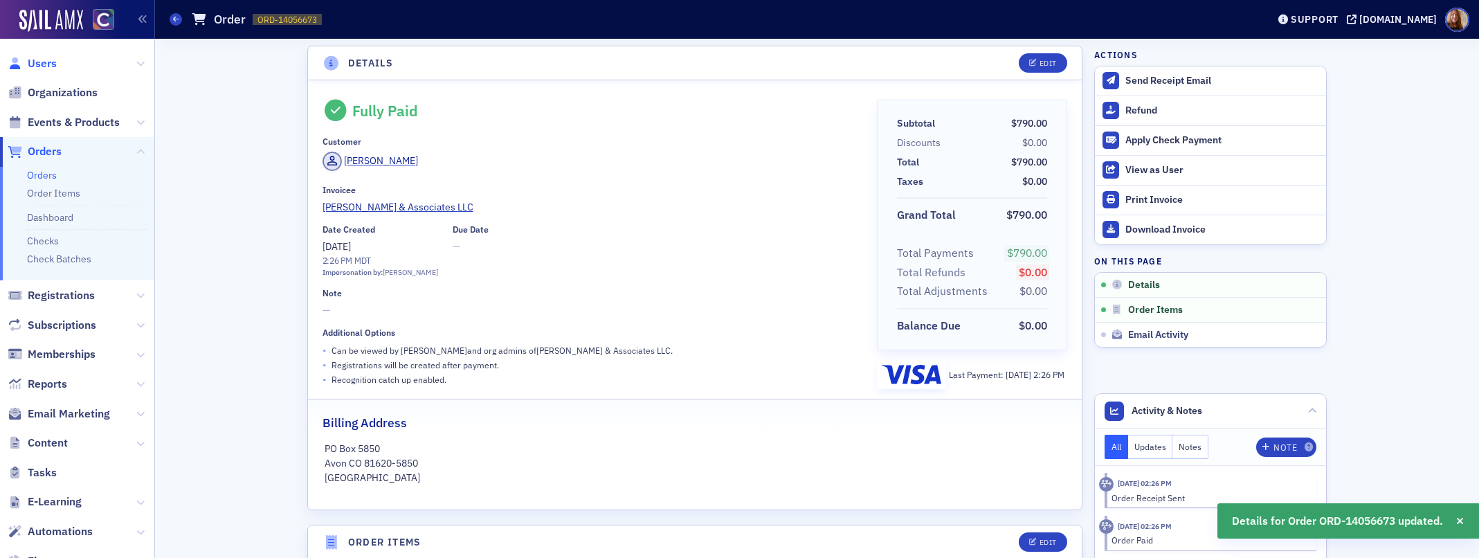
click at [39, 64] on span "Users" at bounding box center [42, 63] width 29 height 15
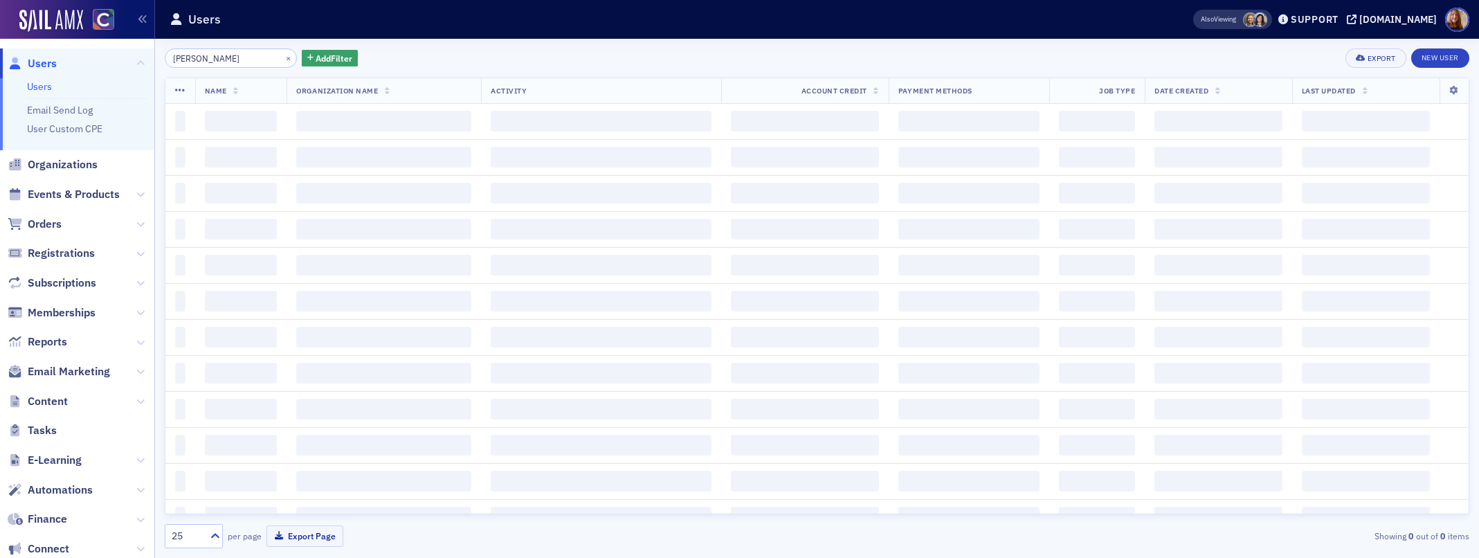
click at [192, 64] on input "donna beck" at bounding box center [231, 57] width 132 height 19
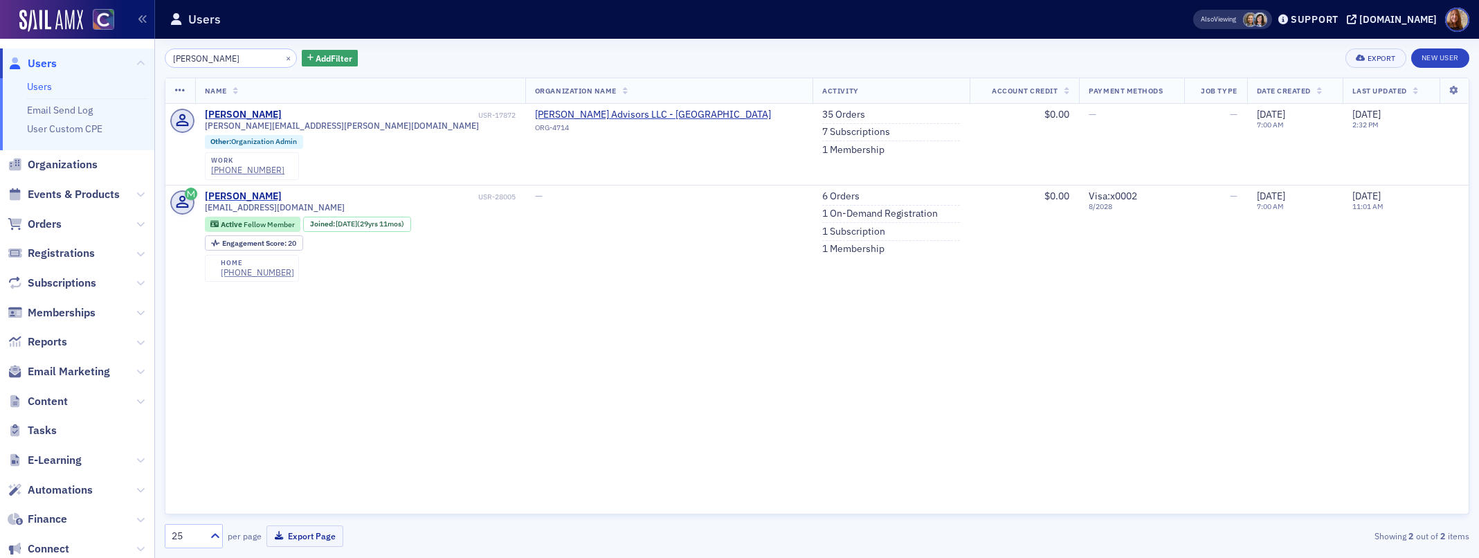
type input "Danelle"
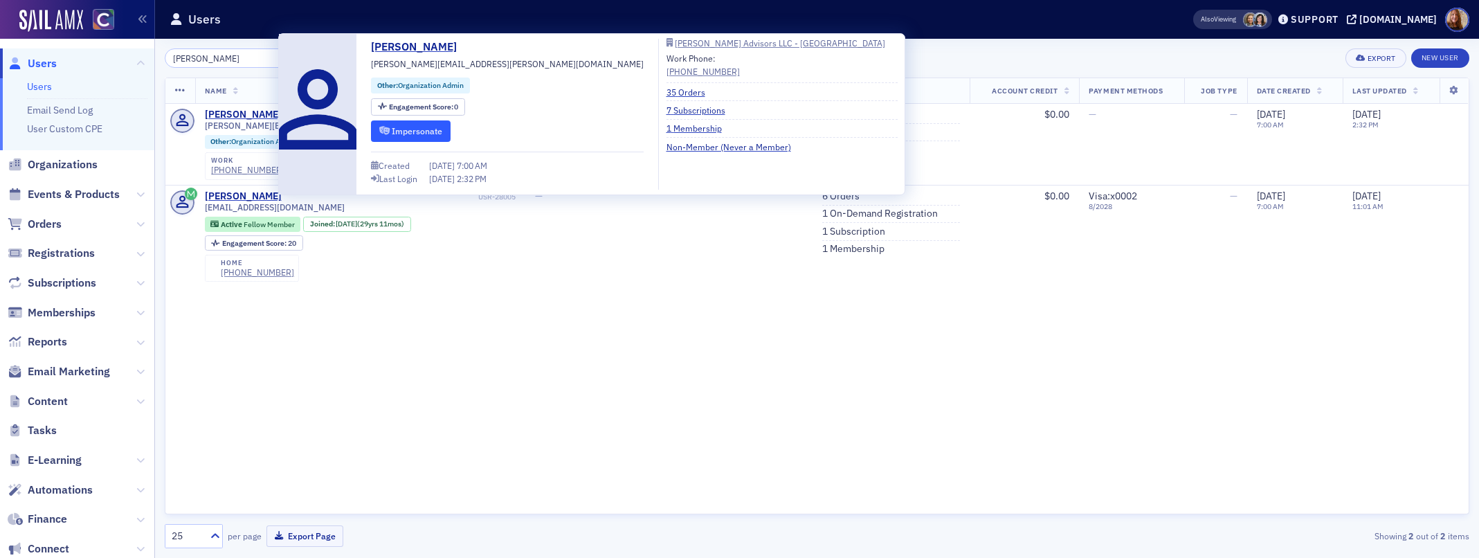
click at [422, 129] on button "Impersonate" at bounding box center [411, 130] width 80 height 21
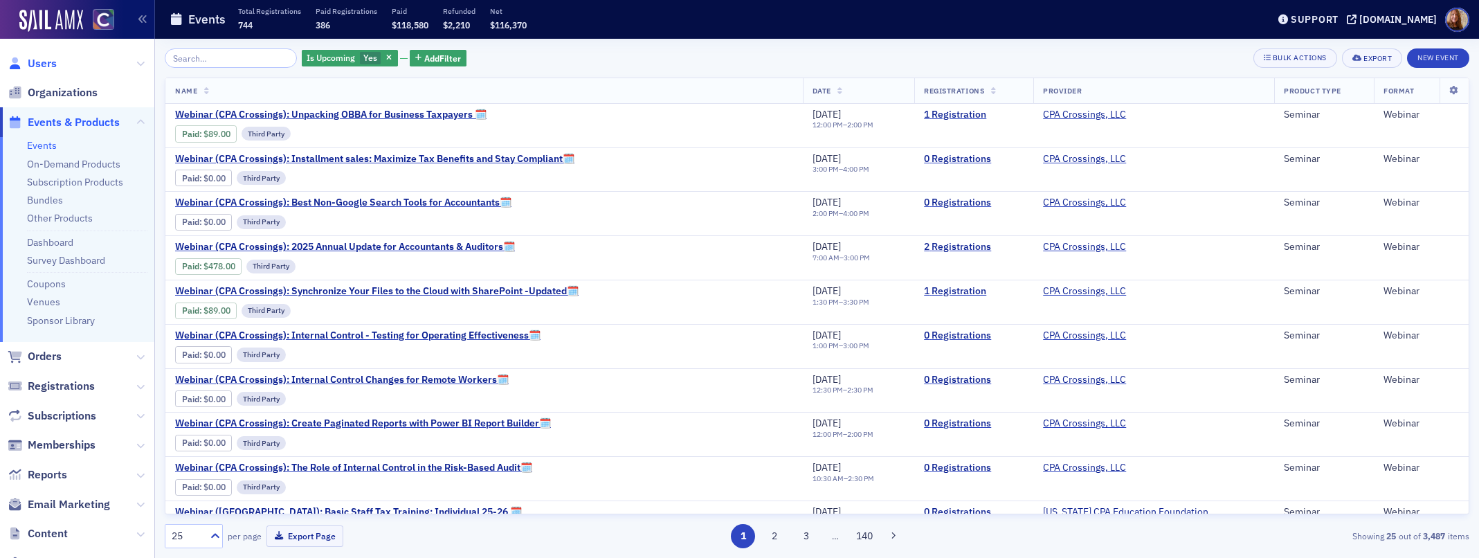
click at [47, 62] on span "Users" at bounding box center [42, 63] width 29 height 15
